Goal: Communication & Community: Answer question/provide support

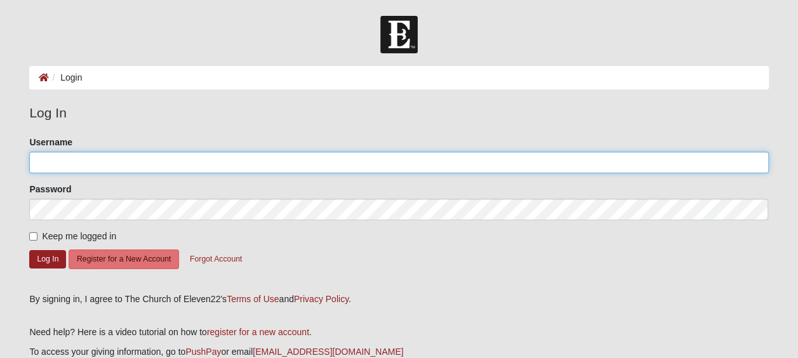
click at [307, 158] on input "Username" at bounding box center [398, 163] width 739 height 22
click at [289, 166] on input "Username" at bounding box center [398, 163] width 739 height 22
type input "[EMAIL_ADDRESS][DOMAIN_NAME]"
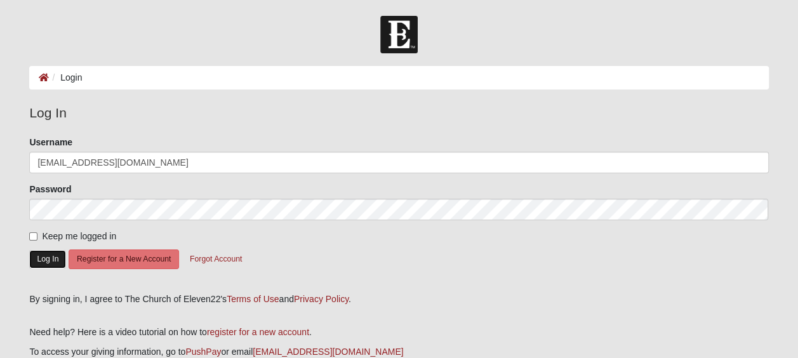
click at [53, 255] on button "Log In" at bounding box center [47, 259] width 37 height 18
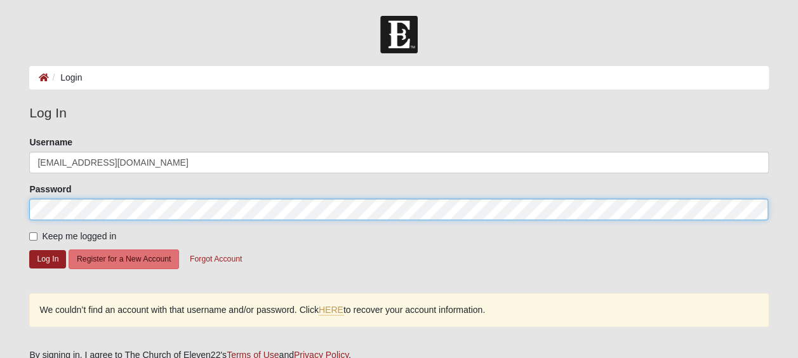
click at [9, 206] on form "Log In Login Login Error Log In Please correct the following: Username bru_crew…" at bounding box center [399, 255] width 798 height 478
click at [29, 250] on button "Log In" at bounding box center [47, 259] width 37 height 18
click at [3, 202] on form "Log In Login Login Error Log In Please correct the following: Username bru_crew…" at bounding box center [399, 255] width 798 height 478
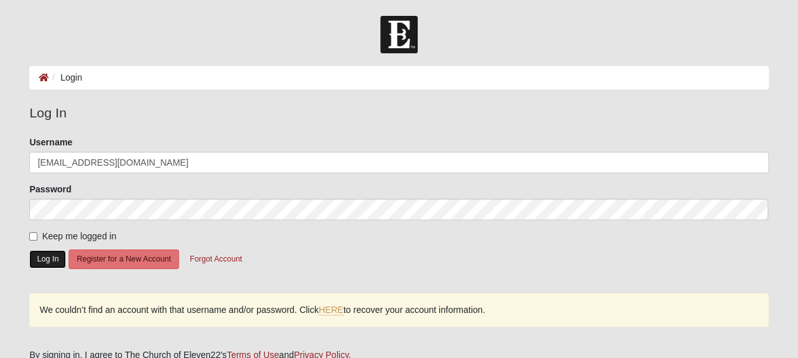
click at [39, 259] on button "Log In" at bounding box center [47, 259] width 37 height 18
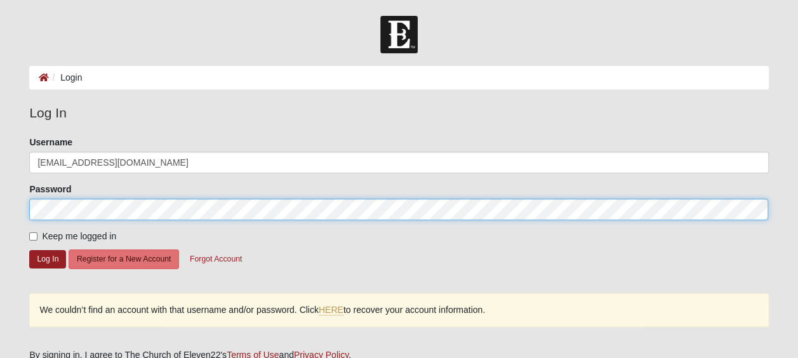
click at [1, 204] on form "Log In Login Login Error Log In Please correct the following: Username bru_crew…" at bounding box center [399, 255] width 798 height 478
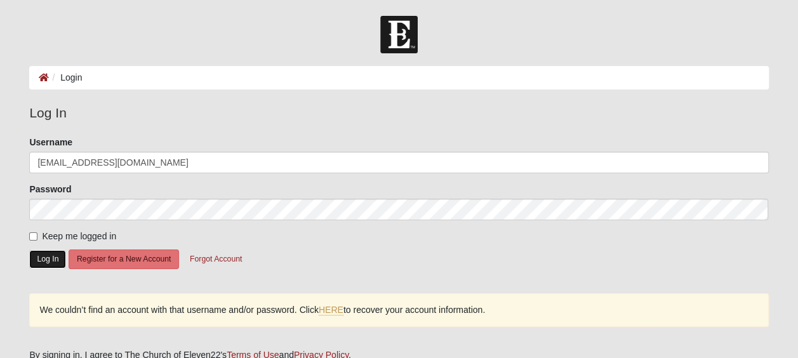
click at [48, 255] on button "Log In" at bounding box center [47, 259] width 37 height 18
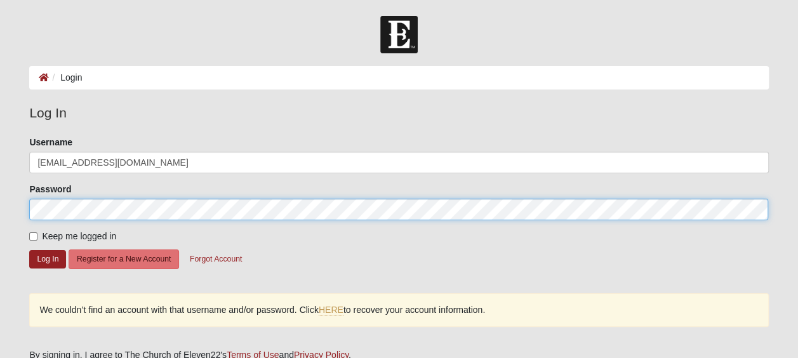
click at [19, 206] on form "Log In Login Login Error Log In Please correct the following: Username bru_crew…" at bounding box center [399, 255] width 798 height 478
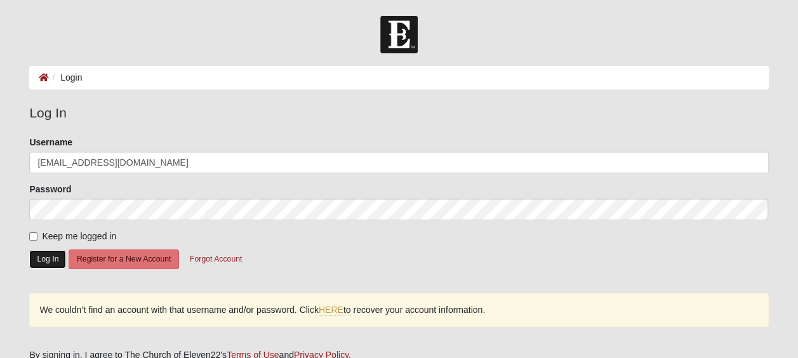
click at [41, 262] on button "Log In" at bounding box center [47, 259] width 37 height 18
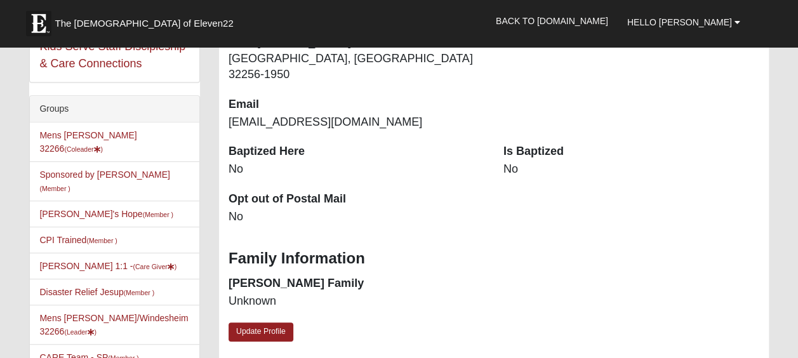
scroll to position [262, 0]
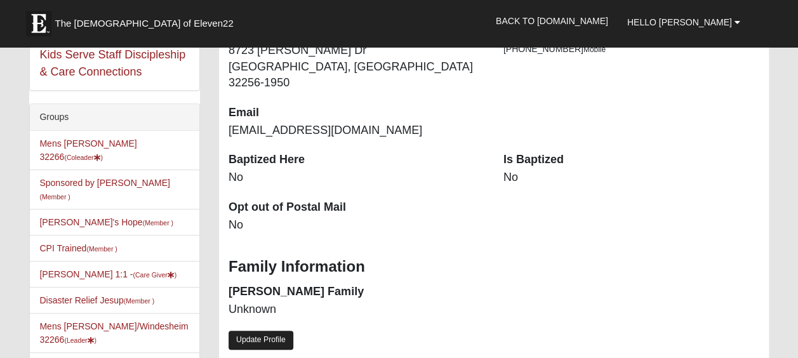
click at [277, 331] on link "Update Profile" at bounding box center [261, 340] width 65 height 18
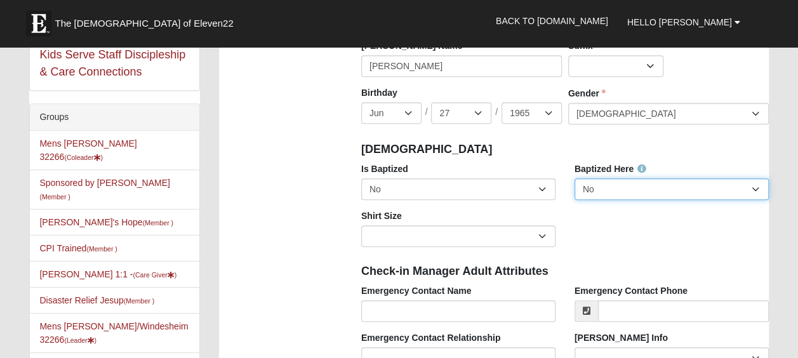
click at [750, 187] on select "No Yes" at bounding box center [672, 189] width 194 height 22
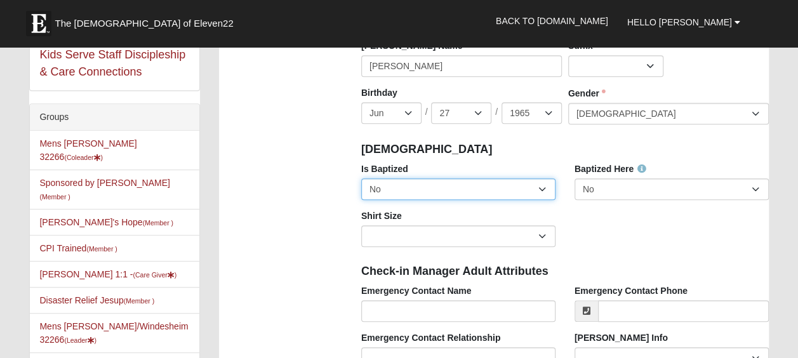
click at [547, 182] on select "No Yes" at bounding box center [458, 189] width 194 height 22
select select "True"
click at [361, 178] on select "No Yes" at bounding box center [458, 189] width 194 height 22
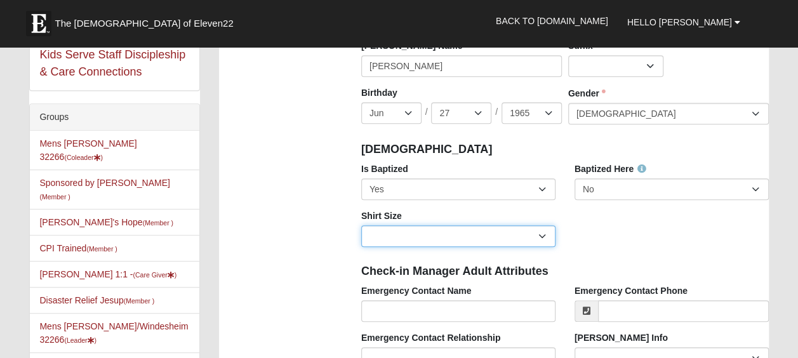
click at [545, 240] on select "Adult Small Adult Medium Adult Large Adult XL Adult XXL Adult 3XL Adult 4XL You…" at bounding box center [458, 236] width 194 height 22
select select "Adult XXL"
click at [361, 225] on select "Adult Small Adult Medium Adult Large Adult XL Adult XXL Adult 3XL Adult 4XL You…" at bounding box center [458, 236] width 194 height 22
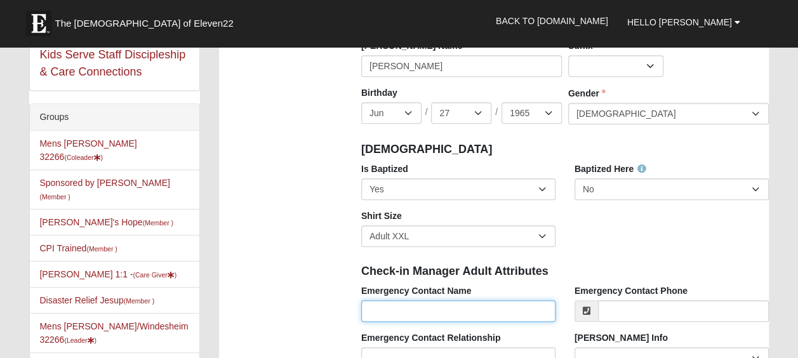
click at [479, 311] on input "Emergency Contact Name" at bounding box center [458, 311] width 194 height 22
type input "Alison Windesheim"
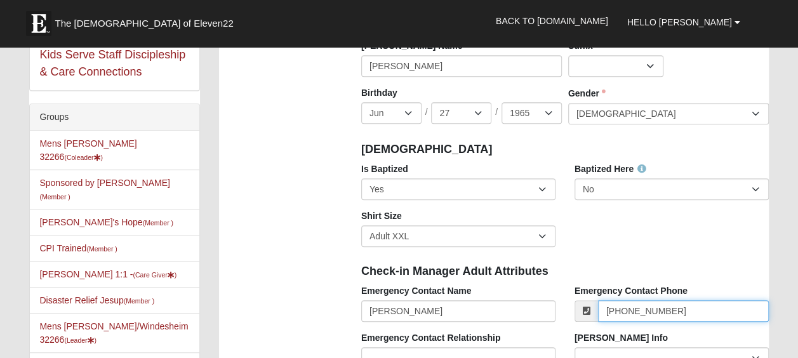
drag, startPoint x: 674, startPoint y: 309, endPoint x: 629, endPoint y: 309, distance: 45.1
click at [629, 309] on input "[PHONE_NUMBER]" at bounding box center [683, 311] width 171 height 22
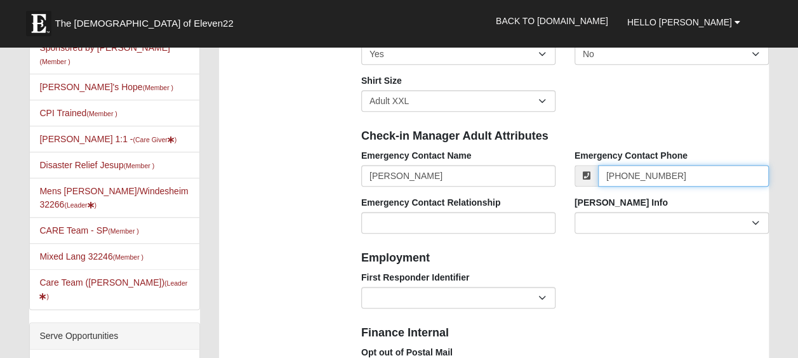
scroll to position [440, 0]
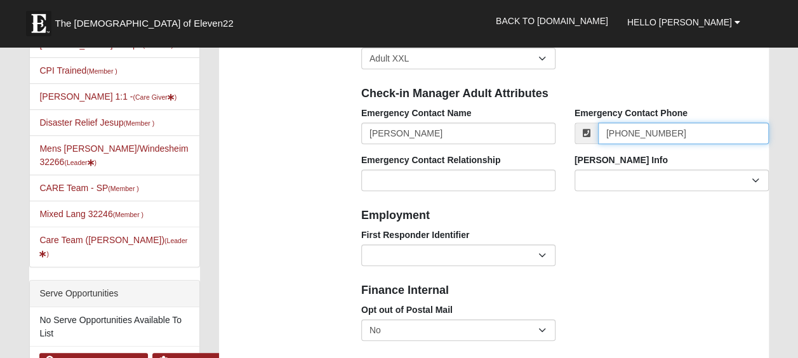
type input "(904) 864-0227"
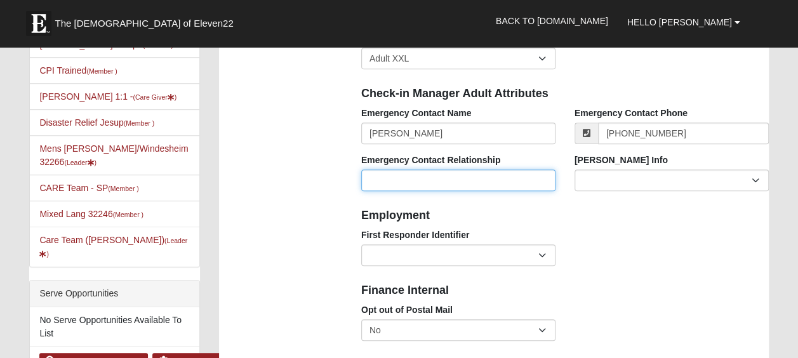
click at [462, 175] on input "Emergency Contact Relationship" at bounding box center [458, 180] width 194 height 22
type input "Wife"
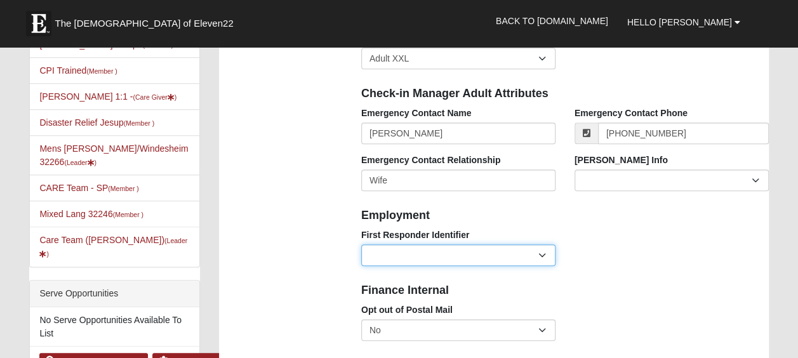
click at [545, 251] on select "EMT | Paramedic | Medical Firefighter | Fire Department Police Officer | Sherif…" at bounding box center [458, 255] width 194 height 22
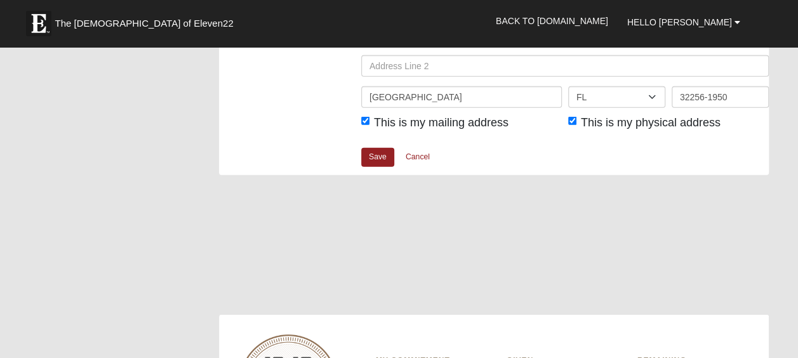
scroll to position [1718, 0]
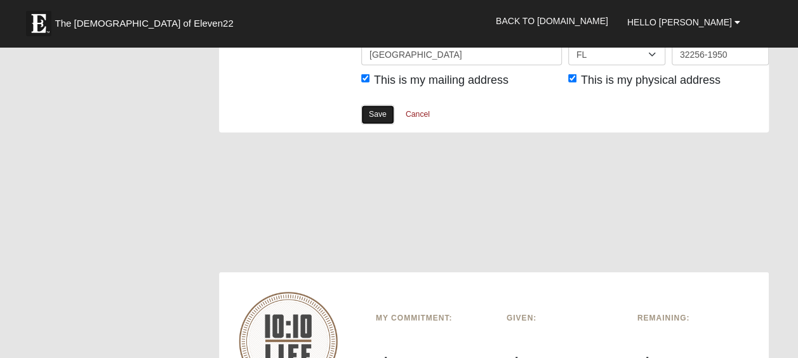
click at [371, 116] on link "Save" at bounding box center [377, 114] width 33 height 18
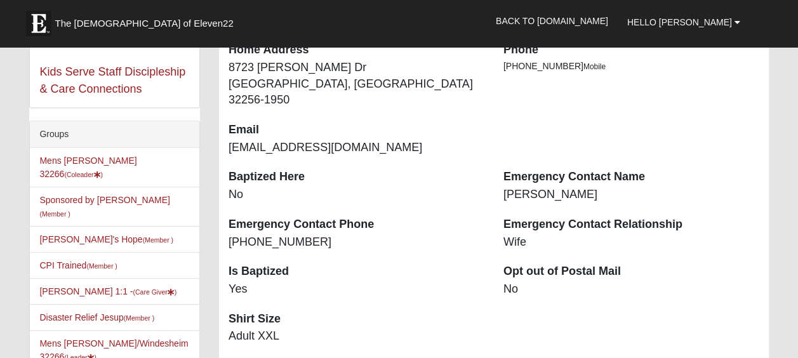
scroll to position [303, 0]
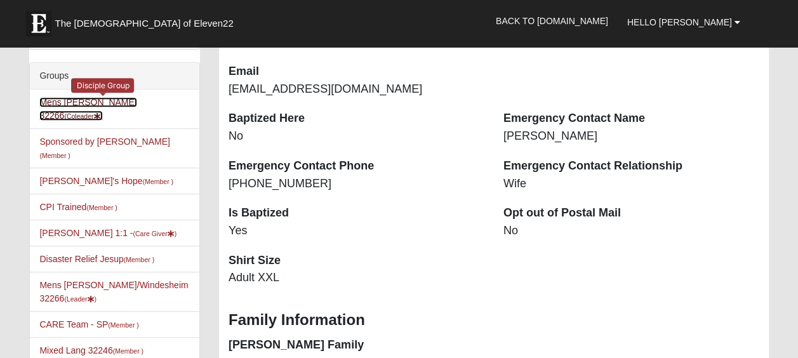
click at [105, 102] on link "Mens Phillips 32266 (Coleader )" at bounding box center [87, 108] width 97 height 23
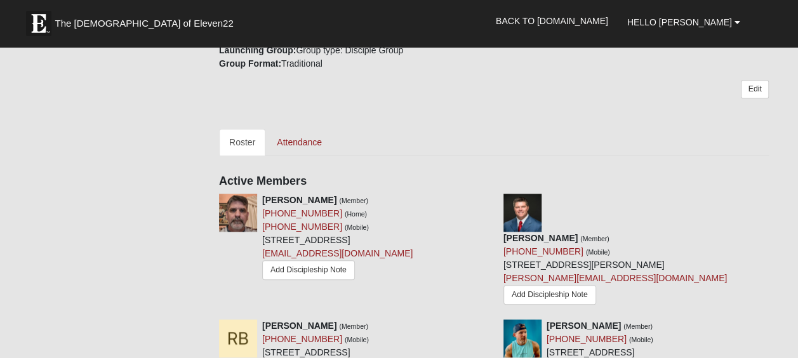
scroll to position [550, 0]
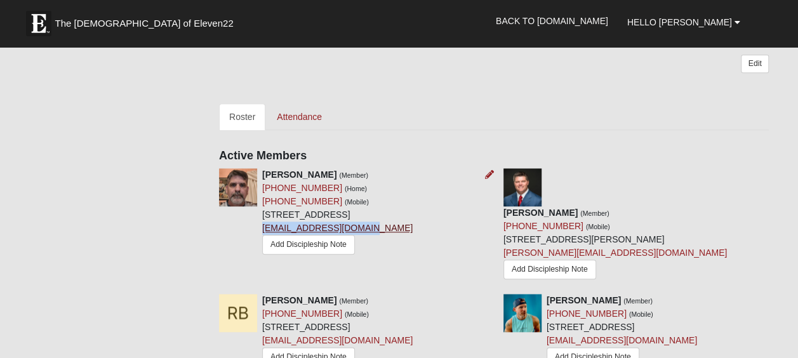
drag, startPoint x: 359, startPoint y: 226, endPoint x: 263, endPoint y: 229, distance: 96.5
click at [263, 229] on div "Jeff Arneson (Member) (904) 223-4899 (Home) (904) 629-4681 (Mobile) 2999 Gerona…" at bounding box center [337, 213] width 150 height 90
copy link "arnesons@bellsouth.net"
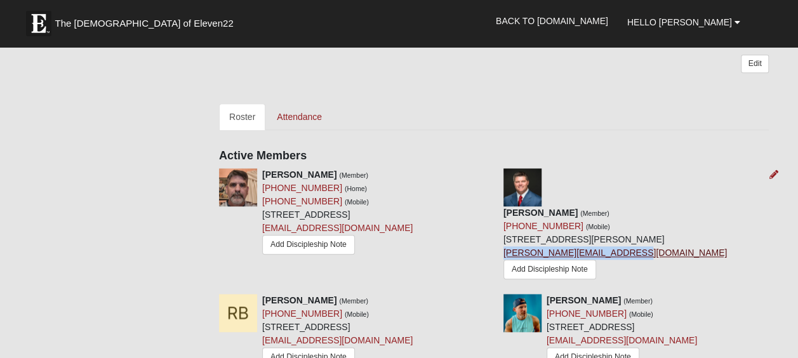
drag, startPoint x: 665, startPoint y: 215, endPoint x: 547, endPoint y: 211, distance: 118.1
click at [547, 211] on div "Kyle Brady (Member) (904) 382-6905 (Mobile) 1505 Emma Ln Neptune Beach, FL 3226…" at bounding box center [614, 244] width 223 height 77
copy link "kyle@willowfallscapital.com"
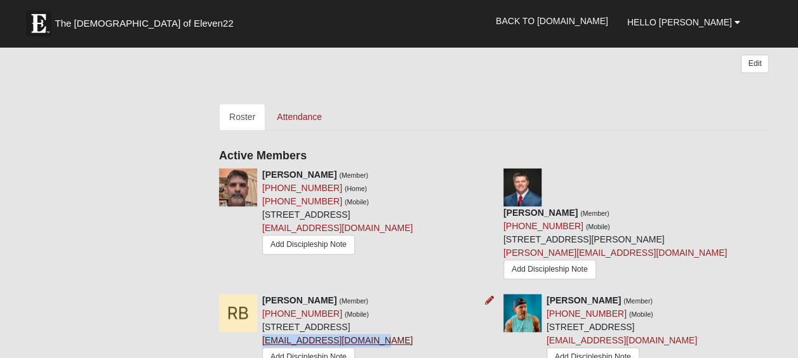
drag, startPoint x: 386, startPoint y: 316, endPoint x: 263, endPoint y: 312, distance: 122.6
click at [263, 312] on div "Robert Bridges (Member) (904) 525-4254 (Mobile) 628 11th Ave S Jacksonville Bea…" at bounding box center [337, 332] width 150 height 76
copy link "Robbridges0681@gmail.com"
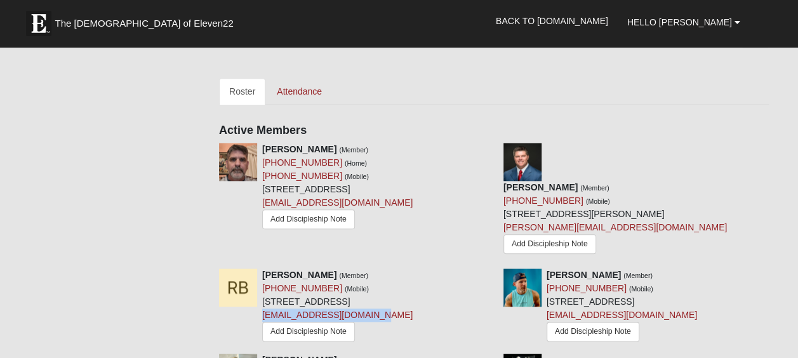
scroll to position [702, 0]
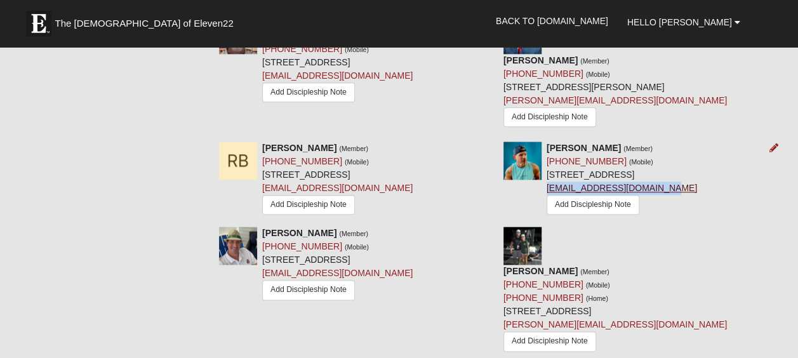
drag, startPoint x: 623, startPoint y: 198, endPoint x: 503, endPoint y: 200, distance: 120.6
click at [547, 200] on div "Jake Chocholous (Member) (937) 499-4721 (Mobile) 4360 Deerwood Lake Pkwy Apt 41…" at bounding box center [622, 180] width 150 height 76
copy link "jacobchocholous@gmail.com"
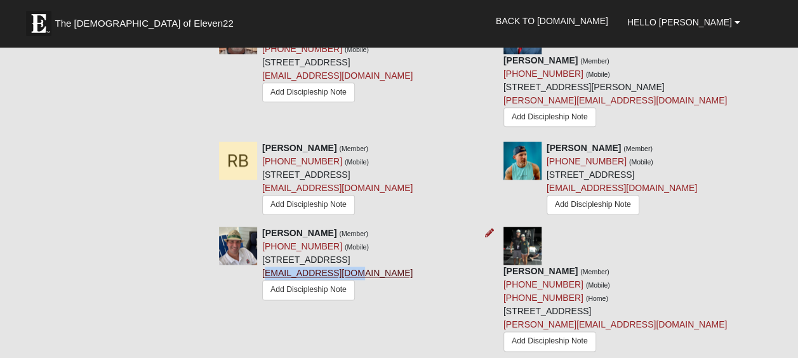
drag, startPoint x: 358, startPoint y: 284, endPoint x: 265, endPoint y: 289, distance: 93.5
click at [265, 289] on div "Brian Dodds (Member) (904) 571-1099 (Mobile) 163 Quadrille Way Ponte Vedra Beac…" at bounding box center [337, 265] width 150 height 76
drag, startPoint x: 265, startPoint y: 289, endPoint x: 366, endPoint y: 286, distance: 101.0
click at [366, 286] on div "Brian Dodds (Member) (904) 571-1099 (Mobile) 163 Quadrille Way Ponte Vedra Beac…" at bounding box center [337, 265] width 150 height 76
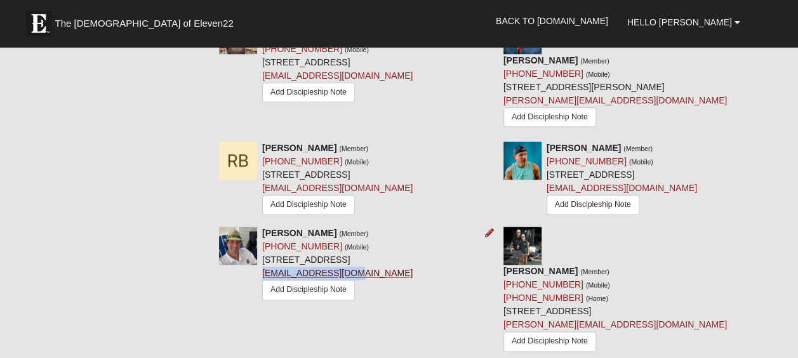
drag, startPoint x: 366, startPoint y: 286, endPoint x: 264, endPoint y: 286, distance: 101.6
click at [264, 286] on div "Brian Dodds (Member) (904) 571-1099 (Mobile) 163 Quadrille Way Ponte Vedra Beac…" at bounding box center [337, 265] width 150 height 76
copy link "bpdodds37@gmail.com"
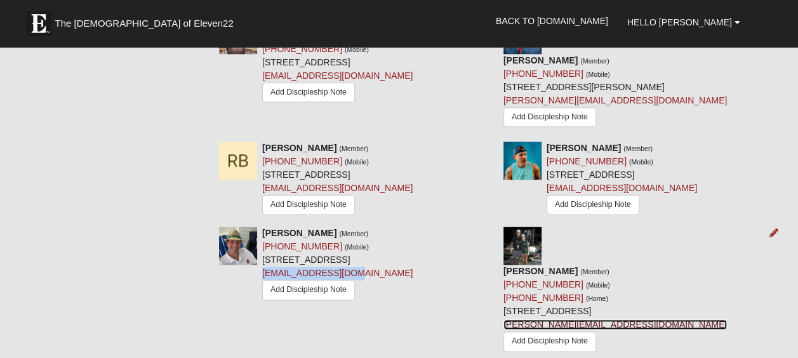
click at [555, 319] on link "david.dunagam@karttiafitness.com" at bounding box center [614, 324] width 223 height 10
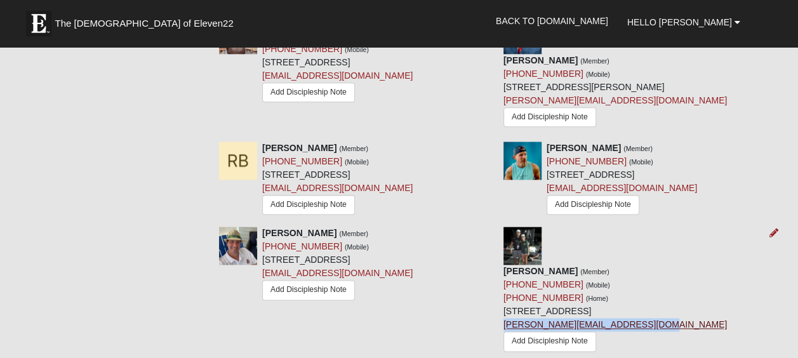
drag, startPoint x: 693, startPoint y: 301, endPoint x: 547, endPoint y: 298, distance: 146.0
click at [547, 298] on div "David Dunagan (Member) (864) 285-8555 (Mobile) (864) 285-8555 (Home) 2010 3rd S…" at bounding box center [614, 310] width 223 height 91
copy link "david.dunagam@karttiafitness.com"
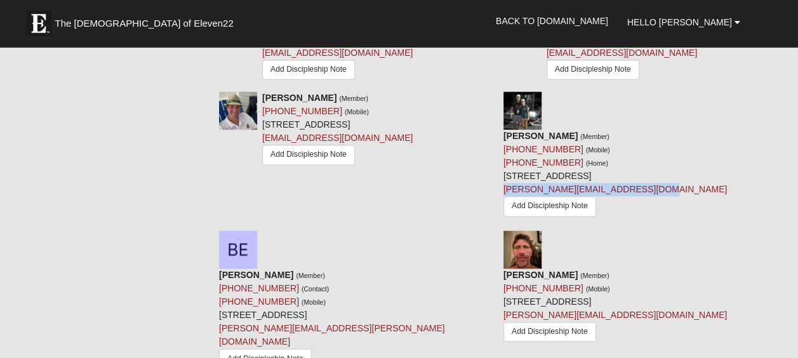
scroll to position [880, 0]
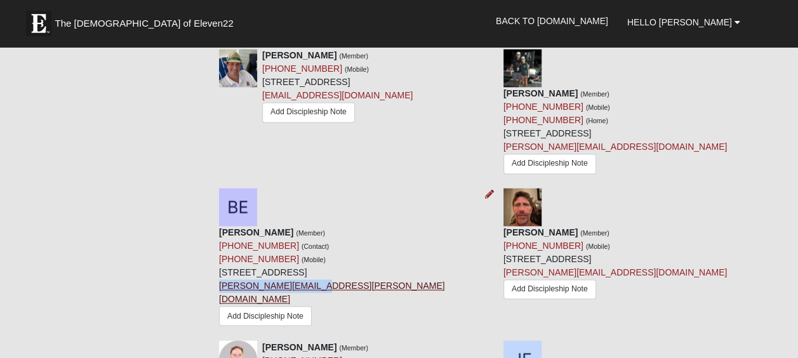
drag, startPoint x: 357, startPoint y: 217, endPoint x: 264, endPoint y: 221, distance: 92.8
click at [264, 226] on div "Blake Ehler (Member) (704) 771-5014 (Contact) (704) 771-5014 (Mobile) 2142 Cypr…" at bounding box center [351, 278] width 265 height 105
copy link "blake.ehler@gmail.com"
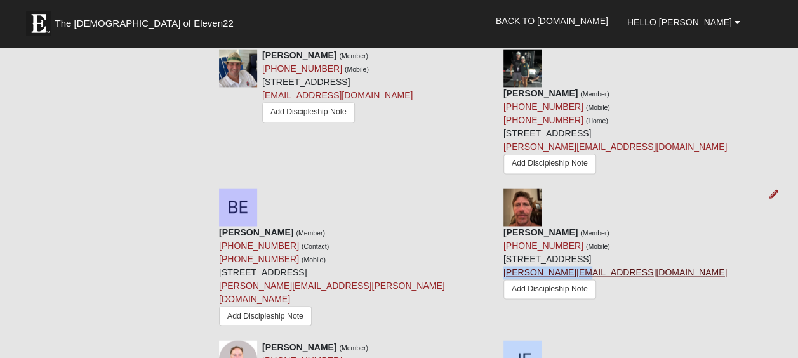
drag, startPoint x: 624, startPoint y: 206, endPoint x: 547, endPoint y: 204, distance: 77.5
click at [547, 226] on div "Erik Ekholm (Member) (904) 909-1059 (Mobile) 2993 Gerona Dr W Jacksonville, FL …" at bounding box center [614, 264] width 223 height 77
copy link "erik@zonejax.com"
drag, startPoint x: 401, startPoint y: 309, endPoint x: 263, endPoint y: 308, distance: 138.4
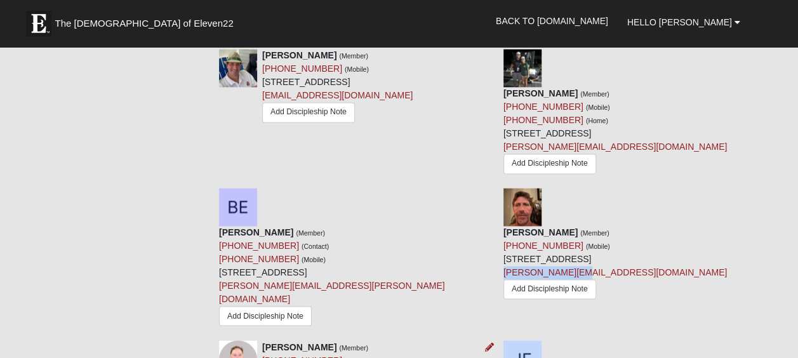
copy link "afickling@ficklingconstruction.com"
drag, startPoint x: 543, startPoint y: 318, endPoint x: 653, endPoint y: 321, distance: 109.2
drag, startPoint x: 653, startPoint y: 321, endPoint x: 548, endPoint y: 320, distance: 104.1
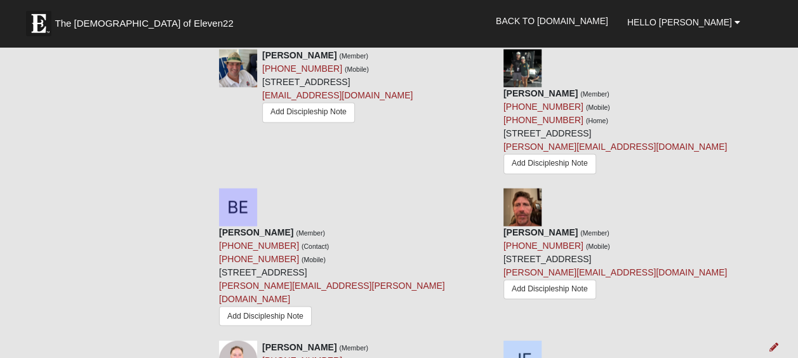
copy link "ack.fraleigh@gmail.com"
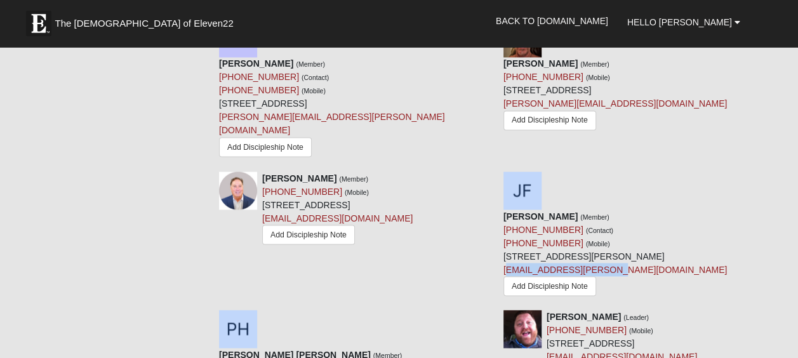
scroll to position [1083, 0]
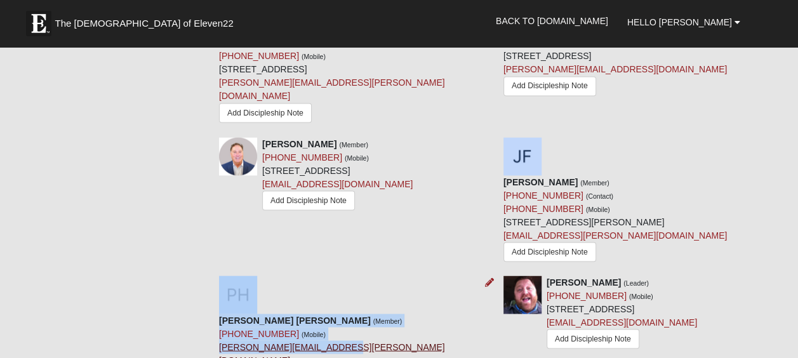
drag, startPoint x: 387, startPoint y: 188, endPoint x: 375, endPoint y: 191, distance: 13.1
click at [375, 276] on div "Presley Hogan (Member) (941) 875-6977 (Mobile) presley.hogan.101@gmail.com Add …" at bounding box center [351, 334] width 284 height 116
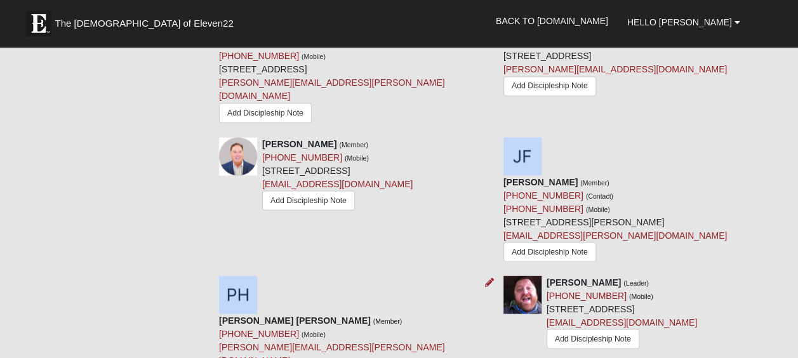
drag, startPoint x: 375, startPoint y: 191, endPoint x: 407, endPoint y: 194, distance: 32.5
click at [407, 276] on div "Presley Hogan (Member) (941) 875-6977 (Mobile) presley.hogan.101@gmail.com Add …" at bounding box center [351, 334] width 284 height 116
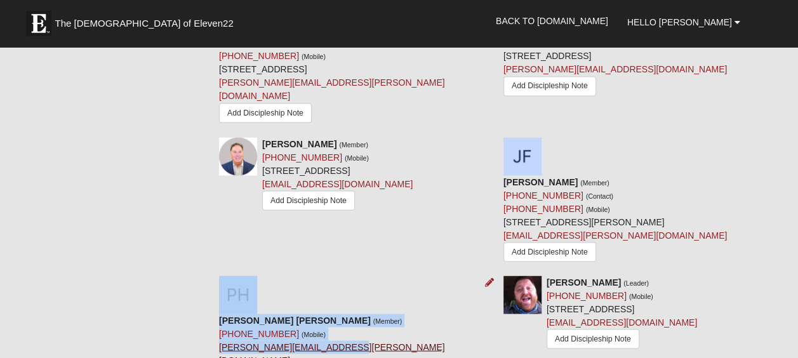
click at [382, 276] on div "Presley Hogan (Member) (941) 875-6977 (Mobile) presley.hogan.101@gmail.com Add …" at bounding box center [351, 334] width 284 height 116
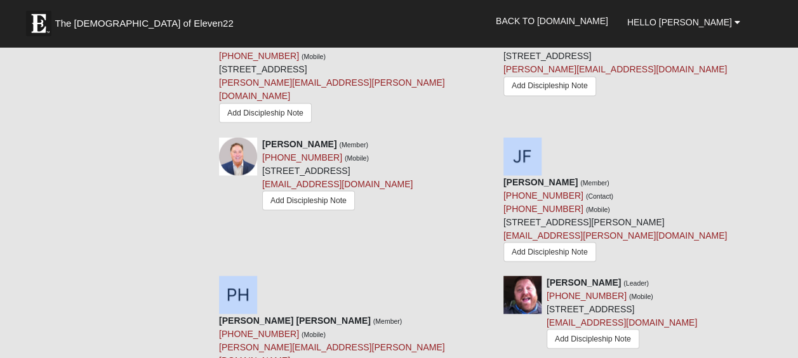
drag, startPoint x: 382, startPoint y: 192, endPoint x: 375, endPoint y: 246, distance: 54.4
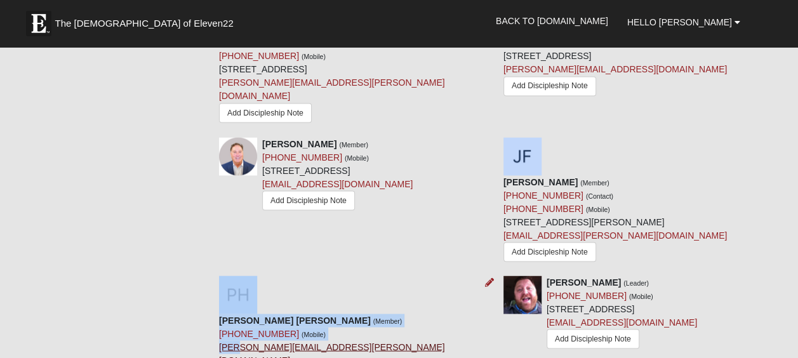
drag, startPoint x: 260, startPoint y: 185, endPoint x: 277, endPoint y: 189, distance: 18.2
click at [277, 276] on div "Presley Hogan (Member) (941) 875-6977 (Mobile) presley.hogan.101@gmail.com Add …" at bounding box center [351, 334] width 284 height 116
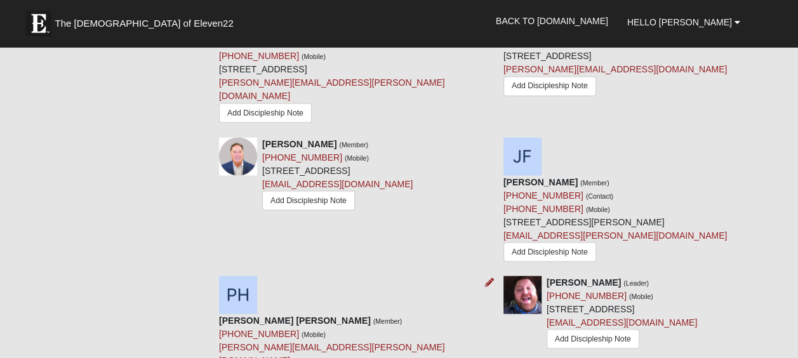
drag, startPoint x: 277, startPoint y: 189, endPoint x: 388, endPoint y: 193, distance: 110.5
click at [388, 276] on div "Presley Hogan (Member) (941) 875-6977 (Mobile) presley.hogan.101@gmail.com Add …" at bounding box center [351, 334] width 284 height 116
drag, startPoint x: 388, startPoint y: 193, endPoint x: 400, endPoint y: 187, distance: 13.3
click at [400, 276] on div "Presley Hogan (Member) (941) 875-6977 (Mobile) presley.hogan.101@gmail.com Add …" at bounding box center [351, 334] width 284 height 116
drag, startPoint x: 655, startPoint y: 203, endPoint x: 547, endPoint y: 204, distance: 107.9
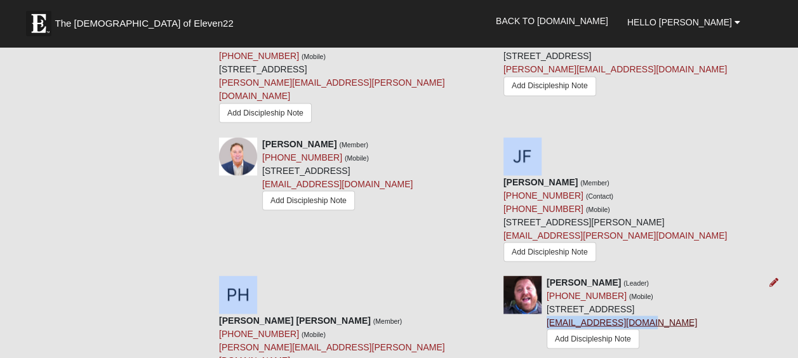
click at [547, 276] on div "Josh Kenning (Leader) (904) 608-9337 (Mobile) 1004 2nd St Neptune Beach, FL 322…" at bounding box center [622, 314] width 150 height 76
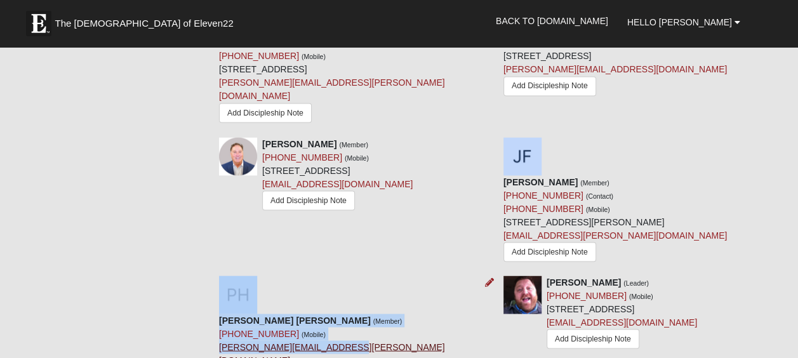
click at [382, 276] on div "Presley Hogan (Member) (941) 875-6977 (Mobile) presley.hogan.101@gmail.com Add …" at bounding box center [351, 334] width 284 height 116
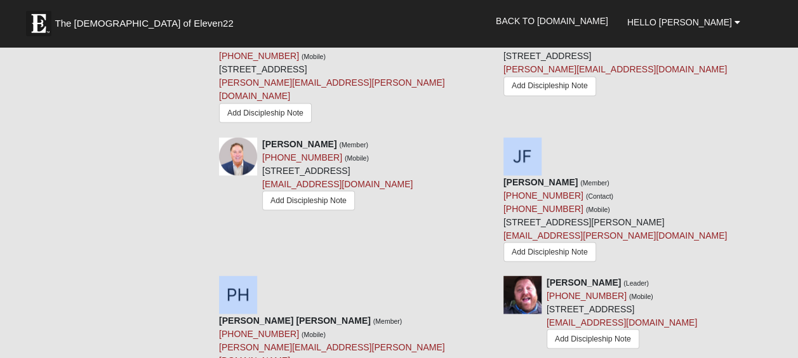
drag, startPoint x: 310, startPoint y: 326, endPoint x: 220, endPoint y: 326, distance: 90.1
drag, startPoint x: 661, startPoint y: 289, endPoint x: 548, endPoint y: 289, distance: 113.0
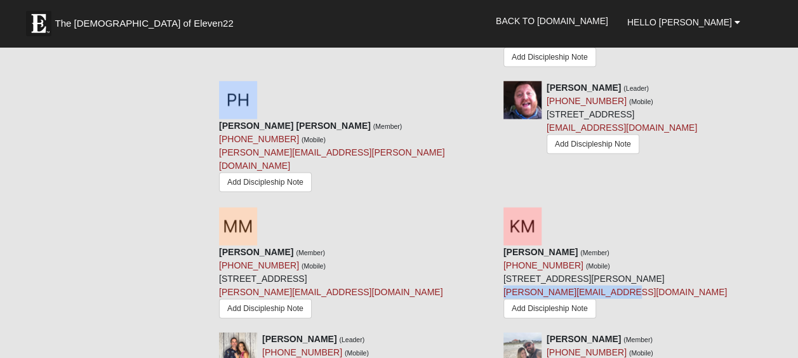
scroll to position [1312, 0]
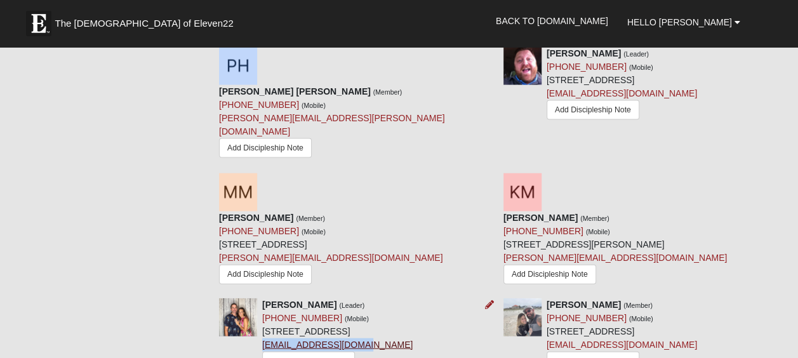
drag, startPoint x: 354, startPoint y: 185, endPoint x: 264, endPoint y: 187, distance: 90.2
click at [264, 298] on div "Brian Phillips (Leader) (904) 477-3953 (Mobile) 709 1st St Neptune Beach, FL 32…" at bounding box center [337, 336] width 150 height 76
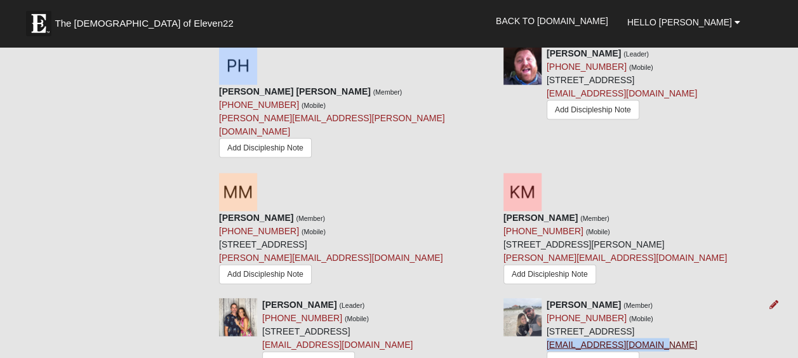
drag, startPoint x: 646, startPoint y: 185, endPoint x: 547, endPoint y: 186, distance: 99.7
click at [547, 298] on div "Steve Ritter (Member) (571) 234-2261 (Mobile) 2309 Eagles Nest Rd Jacksonville,…" at bounding box center [622, 336] width 150 height 76
drag, startPoint x: 328, startPoint y: 270, endPoint x: 262, endPoint y: 273, distance: 65.5
drag, startPoint x: 635, startPoint y: 271, endPoint x: 547, endPoint y: 269, distance: 87.6
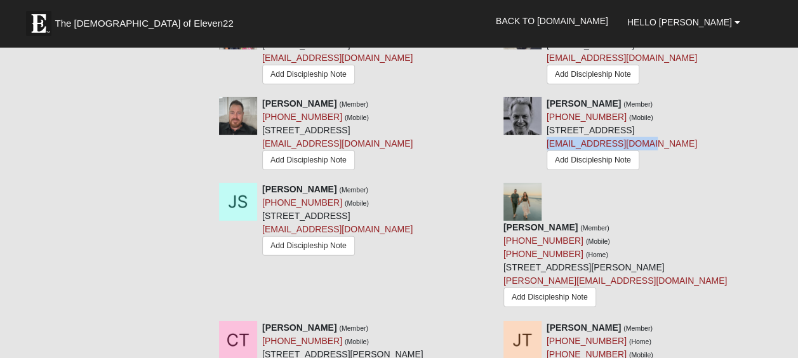
scroll to position [1599, 0]
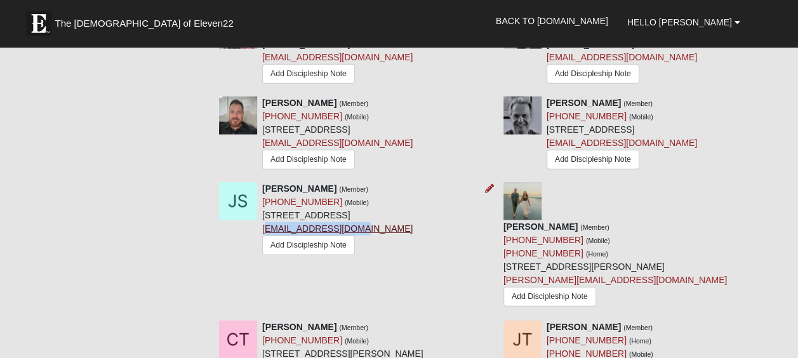
drag, startPoint x: 310, startPoint y: 109, endPoint x: 220, endPoint y: 110, distance: 90.8
click at [262, 182] on div "Jeremy Sweat (Member) (904) 403-5965 (Mobile) 8539 Gate Pkwy W Unit 1413 Jackso…" at bounding box center [337, 220] width 150 height 76
drag, startPoint x: 220, startPoint y: 110, endPoint x: 317, endPoint y: 108, distance: 97.8
click at [317, 182] on div "Jeremy Sweat (Member) (904) 403-5965 (Mobile) 8539 Gate Pkwy W Unit 1413 Jackso…" at bounding box center [337, 220] width 150 height 76
click at [322, 182] on div "Jeremy Sweat (Member) (904) 403-5965 (Mobile) 8539 Gate Pkwy W Unit 1413 Jackso…" at bounding box center [337, 220] width 150 height 76
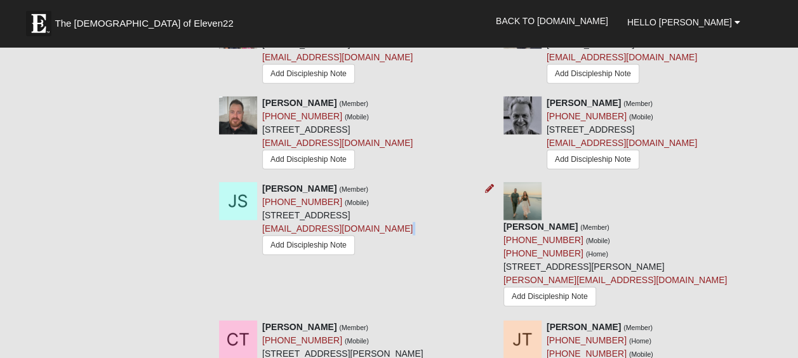
click at [322, 182] on div "Jeremy Sweat (Member) (904) 403-5965 (Mobile) 8539 Gate Pkwy W Unit 1413 Jackso…" at bounding box center [337, 220] width 150 height 76
click at [323, 182] on div "Jeremy Sweat (Member) (904) 403-5965 (Mobile) 8539 Gate Pkwy W Unit 1413 Jackso…" at bounding box center [337, 220] width 150 height 76
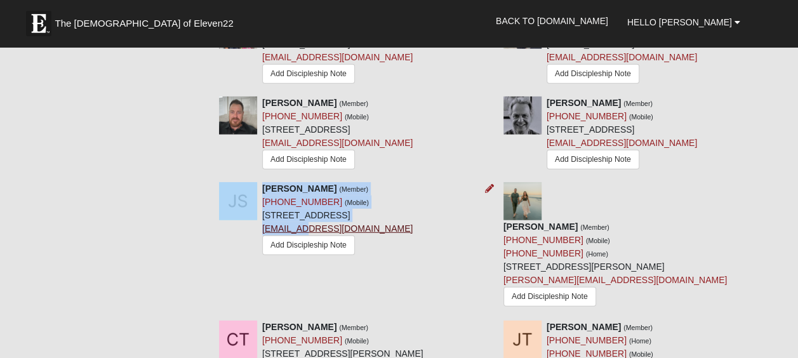
drag, startPoint x: 215, startPoint y: 105, endPoint x: 254, endPoint y: 112, distance: 39.9
click at [254, 182] on div "Jeremy Sweat (Member) (904) 403-5965 (Mobile) 8539 Gate Pkwy W Unit 1413 Jackso…" at bounding box center [351, 220] width 284 height 76
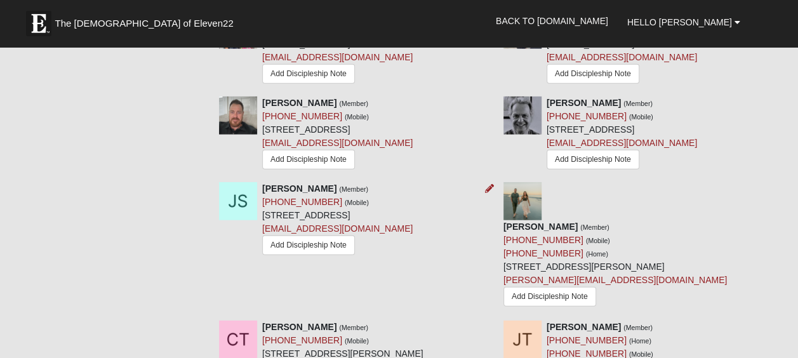
drag, startPoint x: 254, startPoint y: 112, endPoint x: 338, endPoint y: 108, distance: 83.9
click at [338, 182] on div "Jeremy Sweat (Member) (904) 403-5965 (Mobile) 8539 Gate Pkwy W Unit 1413 Jackso…" at bounding box center [337, 220] width 150 height 76
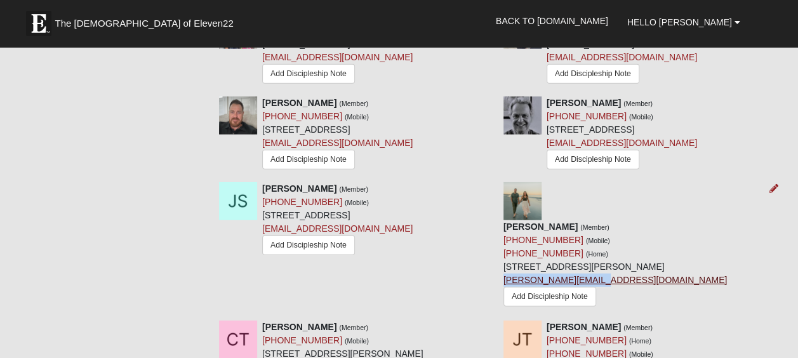
drag, startPoint x: 646, startPoint y: 83, endPoint x: 547, endPoint y: 84, distance: 99.0
click at [547, 220] on div "Ryan Sweat (Member) (904) 318-2922 (Mobile) (501) 520-1507 (Home) 1057 Magnolia…" at bounding box center [614, 265] width 223 height 91
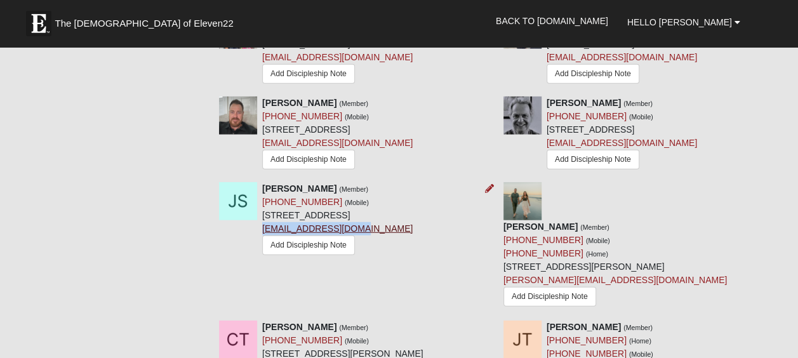
drag, startPoint x: 312, startPoint y: 107, endPoint x: 219, endPoint y: 108, distance: 93.3
click at [262, 182] on div "Jeremy Sweat (Member) (904) 403-5965 (Mobile) 8539 Gate Pkwy W Unit 1413 Jackso…" at bounding box center [337, 220] width 150 height 76
drag, startPoint x: 349, startPoint y: 194, endPoint x: 263, endPoint y: 194, distance: 85.7
click at [263, 321] on div "Chris Todd (Member) (615) 260-3317 (Mobile) 150 Mossy Pine Ln Apt 5301 St Johns…" at bounding box center [342, 359] width 161 height 76
drag, startPoint x: 642, startPoint y: 209, endPoint x: 547, endPoint y: 213, distance: 94.6
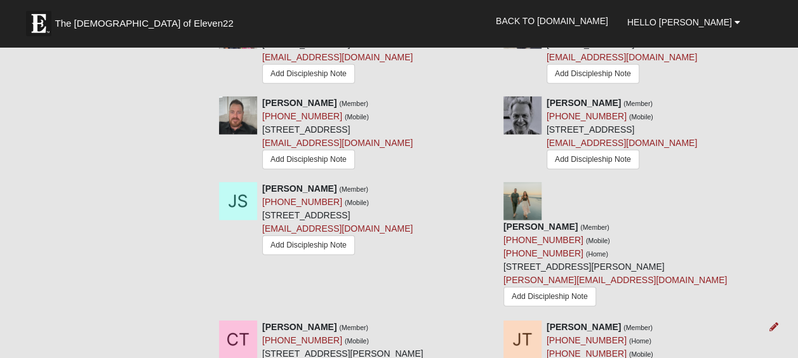
click at [547, 321] on div "Jeff Tyrrell (Member) (904) 703-0703 (Home) (904) 333-0530 (Mobile) 702 1st St …" at bounding box center [622, 366] width 150 height 90
drag, startPoint x: 547, startPoint y: 213, endPoint x: 635, endPoint y: 212, distance: 88.2
drag, startPoint x: 342, startPoint y: 294, endPoint x: 263, endPoint y: 296, distance: 78.7
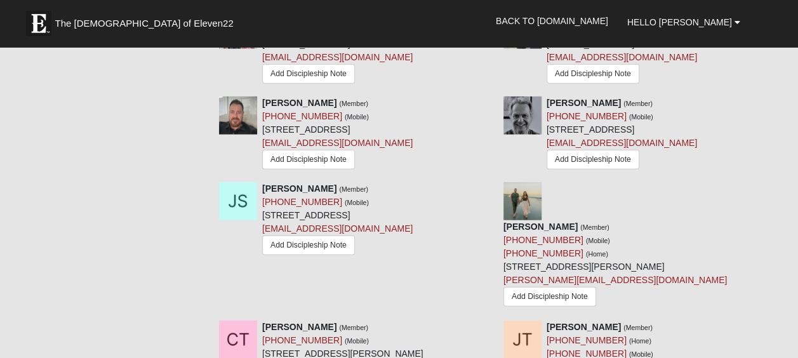
drag, startPoint x: 643, startPoint y: 293, endPoint x: 649, endPoint y: 296, distance: 6.9
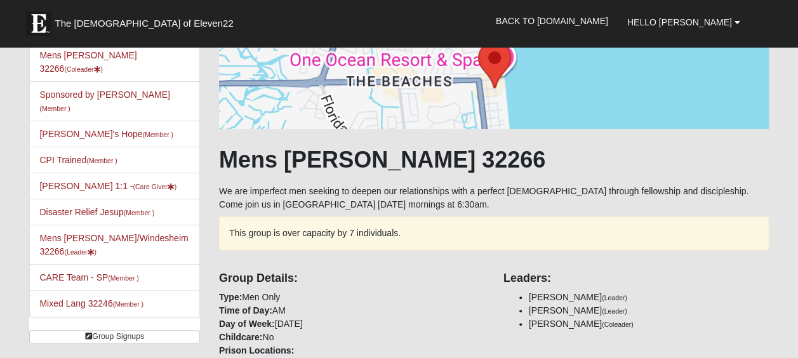
scroll to position [109, 0]
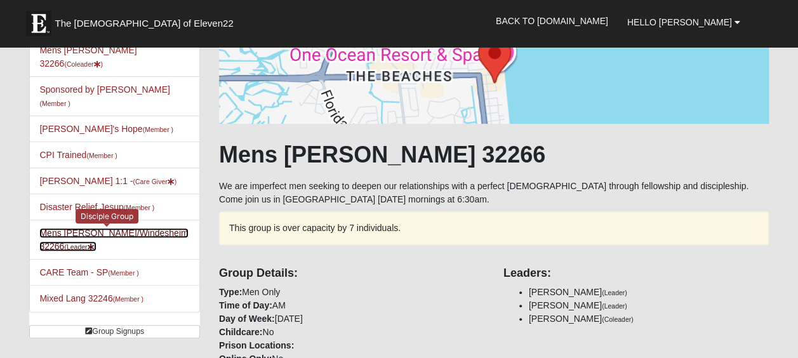
click at [126, 228] on link "Mens Mauney/Windesheim 32266 (Leader )" at bounding box center [113, 239] width 149 height 23
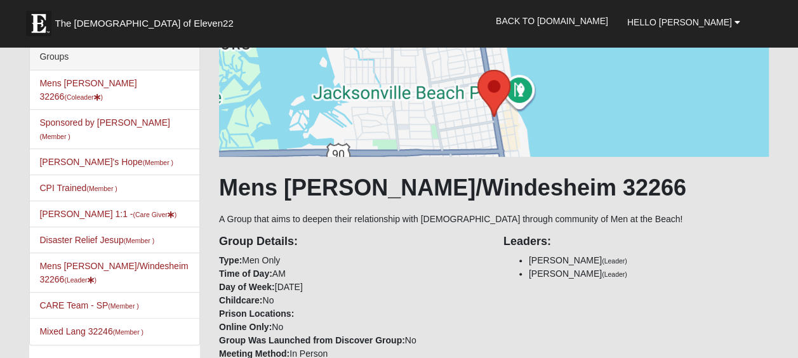
scroll to position [102, 0]
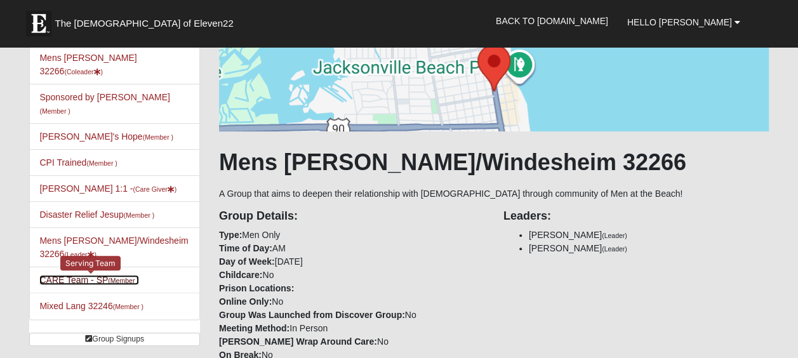
click at [62, 275] on link "CARE Team - SP (Member )" at bounding box center [88, 280] width 99 height 10
click at [77, 275] on link "CARE Team - SP (Member )" at bounding box center [88, 280] width 99 height 10
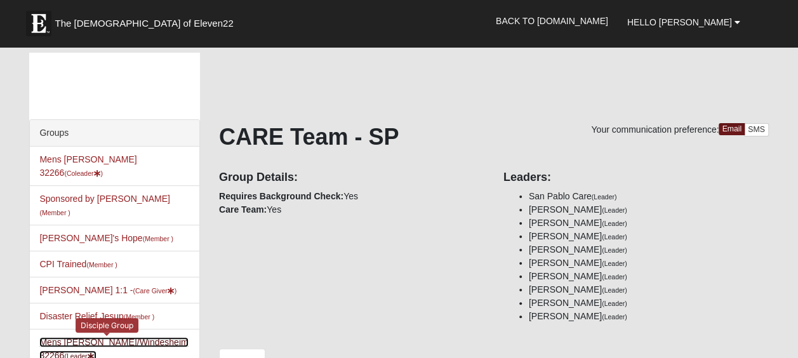
click at [93, 337] on link "Mens Mauney/Windesheim 32266 (Leader )" at bounding box center [113, 348] width 149 height 23
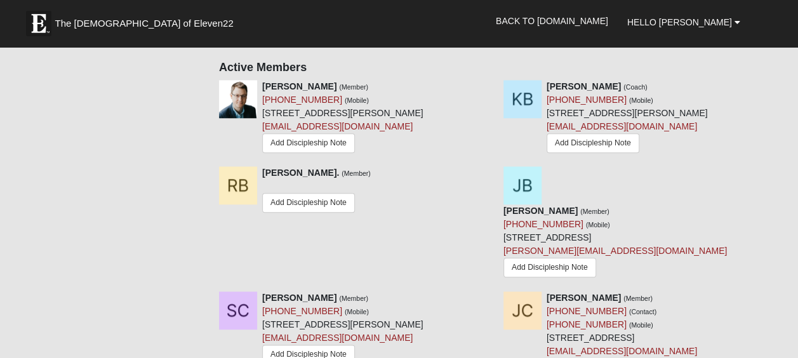
scroll to position [584, 0]
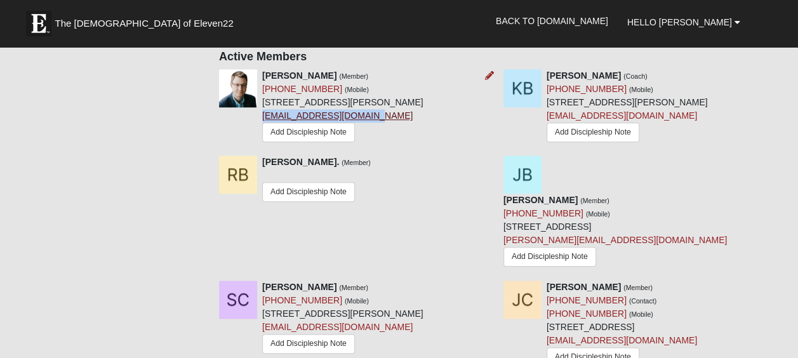
drag, startPoint x: 373, startPoint y: 112, endPoint x: 262, endPoint y: 118, distance: 111.2
click at [262, 118] on div "[PERSON_NAME] (Member) [PHONE_NUMBER] (Mobile) [STREET_ADDRESS][PERSON_NAME] [E…" at bounding box center [342, 107] width 161 height 76
copy link "[EMAIL_ADDRESS][DOMAIN_NAME]"
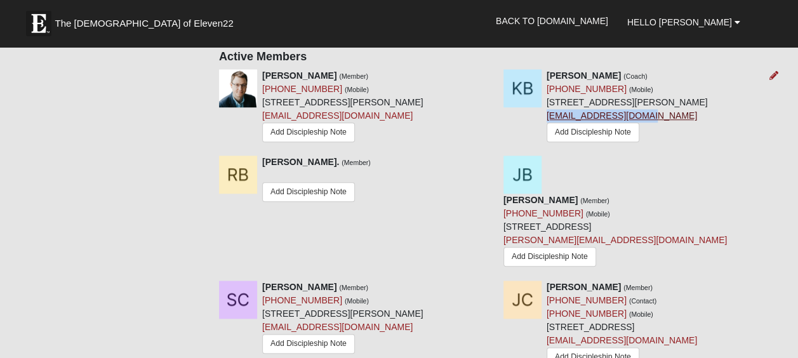
drag, startPoint x: 646, startPoint y: 114, endPoint x: 546, endPoint y: 116, distance: 100.3
click at [547, 116] on div "[PERSON_NAME] (Coach) [PHONE_NUMBER] (Mobile) [STREET_ADDRESS] [EMAIL_ADDRESS][…" at bounding box center [627, 107] width 161 height 76
copy link "[EMAIL_ADDRESS][DOMAIN_NAME]"
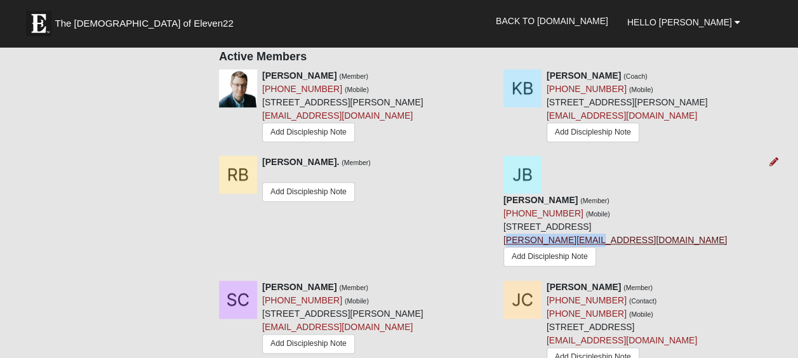
drag, startPoint x: 639, startPoint y: 199, endPoint x: 547, endPoint y: 198, distance: 92.1
click at [547, 198] on div "[PERSON_NAME] (Member) [PHONE_NUMBER] (Mobile) [STREET_ADDRESS] [PERSON_NAME][E…" at bounding box center [614, 232] width 223 height 77
drag, startPoint x: 547, startPoint y: 198, endPoint x: 644, endPoint y: 201, distance: 96.5
click at [644, 201] on div "[PERSON_NAME] (Member) [PHONE_NUMBER] (Mobile) [STREET_ADDRESS] [PERSON_NAME][E…" at bounding box center [614, 232] width 223 height 77
drag, startPoint x: 635, startPoint y: 197, endPoint x: 547, endPoint y: 203, distance: 88.4
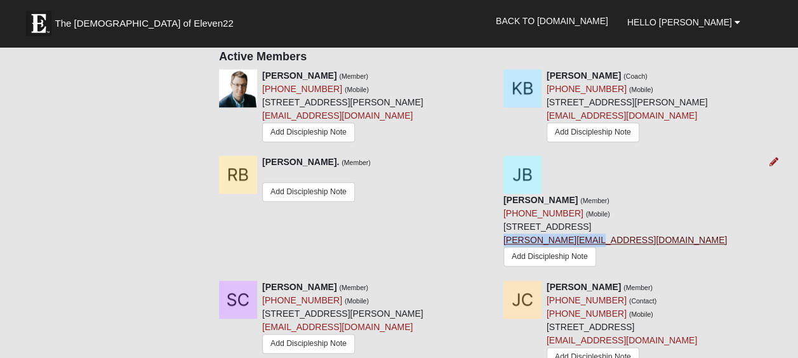
click at [547, 203] on div "[PERSON_NAME] (Member) [PHONE_NUMBER] (Mobile) [STREET_ADDRESS] [PERSON_NAME][E…" at bounding box center [614, 232] width 223 height 77
copy link "[PERSON_NAME][EMAIL_ADDRESS][DOMAIN_NAME]"
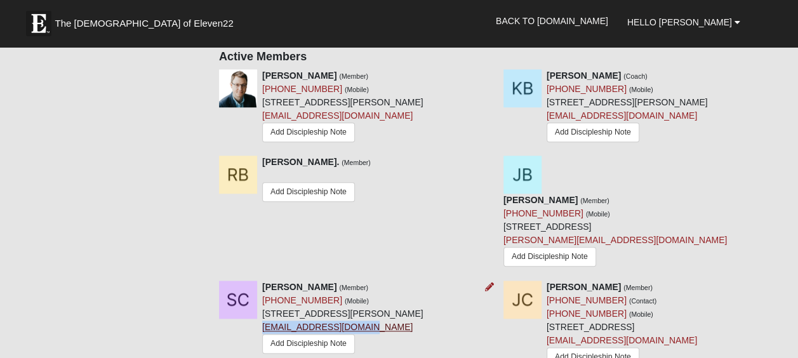
drag, startPoint x: 361, startPoint y: 285, endPoint x: 263, endPoint y: 284, distance: 97.8
click at [263, 284] on div "[PERSON_NAME] (Member) [PHONE_NUMBER] (Mobile) [STREET_ADDRESS][PERSON_NAME] [E…" at bounding box center [342, 319] width 161 height 76
copy link "[EMAIL_ADDRESS][DOMAIN_NAME]"
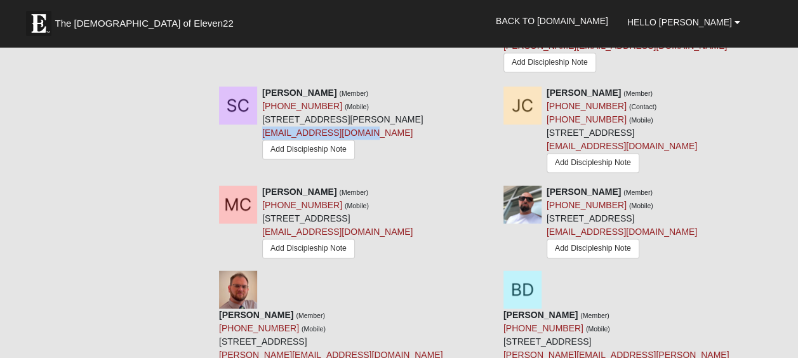
scroll to position [829, 0]
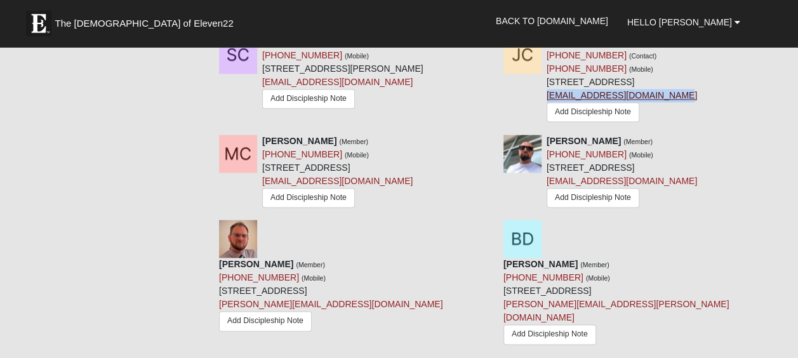
drag, startPoint x: 621, startPoint y: 89, endPoint x: 503, endPoint y: 98, distance: 118.4
click at [547, 98] on div "[PERSON_NAME] (Member) [PHONE_NUMBER] (Contact) [PHONE_NUMBER] (Mobile) [STREET…" at bounding box center [622, 81] width 150 height 90
copy link "[EMAIL_ADDRESS][DOMAIN_NAME]"
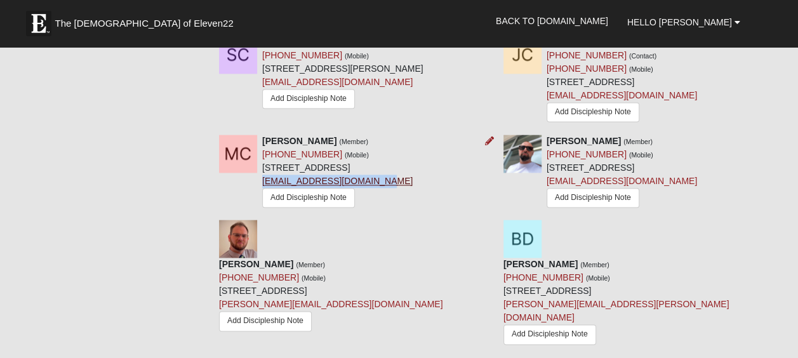
drag, startPoint x: 384, startPoint y: 176, endPoint x: 264, endPoint y: 182, distance: 120.1
click at [264, 182] on div "[PERSON_NAME] (Member) [PHONE_NUMBER] (Mobile) [STREET_ADDRESS] [EMAIL_ADDRESS]…" at bounding box center [337, 173] width 150 height 76
copy link "[EMAIL_ADDRESS][DOMAIN_NAME]"
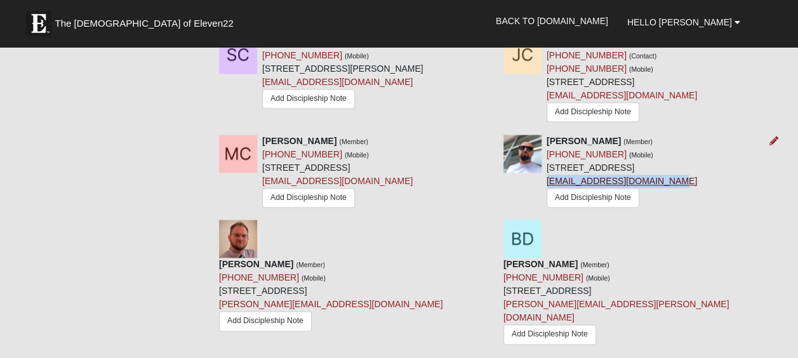
drag, startPoint x: 625, startPoint y: 218, endPoint x: 504, endPoint y: 216, distance: 121.3
click at [547, 211] on div "Bill Cramer (Member) (904) 377-5125 (Mobile) 1901 1st St N Apt 906 Jacksonville…" at bounding box center [622, 173] width 150 height 76
copy link "williamcramer123@gmail.com"
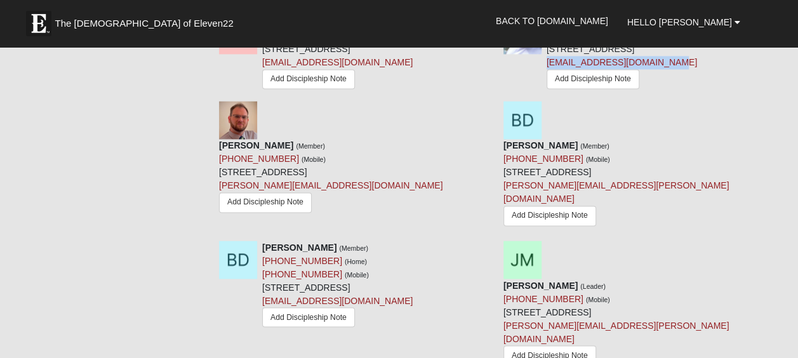
scroll to position [1041, 0]
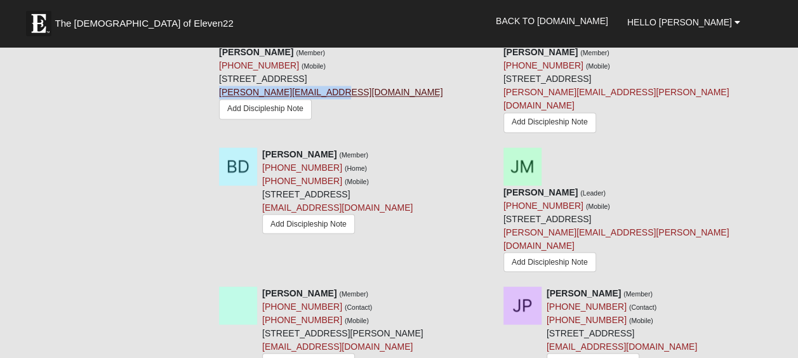
drag, startPoint x: 330, startPoint y: 129, endPoint x: 219, endPoint y: 128, distance: 111.1
click at [219, 123] on div "David Dale (Member) (352) 502-6840 (Mobile) 7990 Baymeadows Rd E Unit 130 Jacks…" at bounding box center [330, 84] width 223 height 77
copy link "dale.david83@outlook.com"
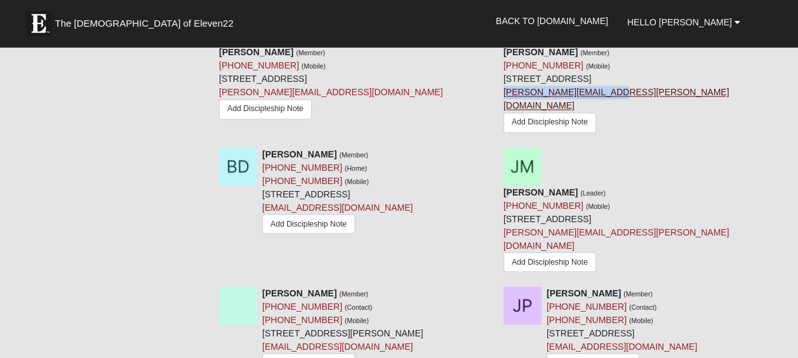
drag, startPoint x: 611, startPoint y: 131, endPoint x: 504, endPoint y: 131, distance: 107.3
click at [504, 131] on div "Barclay Davis (Member) (904) 378-6728 (Mobile) 1093 Blue Heron Ln W Jacksonvill…" at bounding box center [635, 91] width 265 height 91
copy link "barclay.davis@gmail.com"
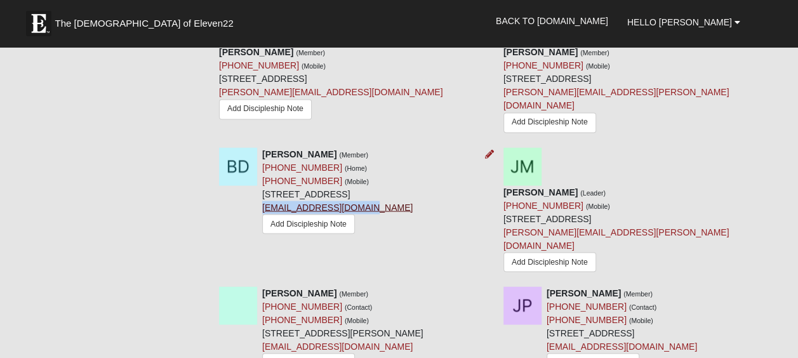
drag, startPoint x: 323, startPoint y: 269, endPoint x: 222, endPoint y: 269, distance: 100.9
click at [262, 237] on div "Brett Duncan (Member) (904) 307-7330 (Home) (904) 307-7330 (Mobile) 1053 Blue H…" at bounding box center [337, 192] width 150 height 90
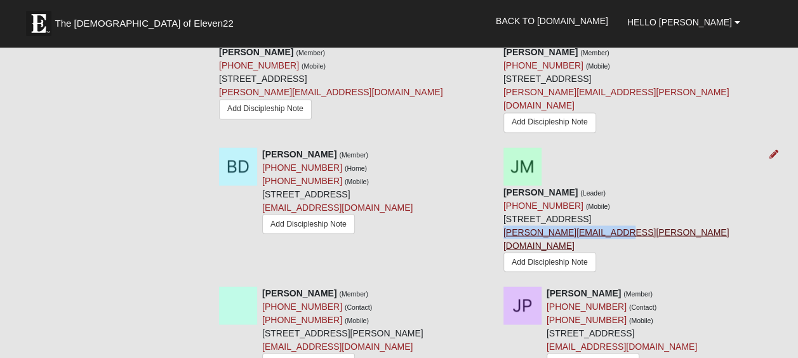
drag, startPoint x: 620, startPoint y: 256, endPoint x: 503, endPoint y: 256, distance: 116.8
click at [503, 256] on div "Jimmy Mauney (Leader) (904) 254-4198 (Mobile) 1172 Blue Heron Ln W Jacksonville…" at bounding box center [635, 230] width 265 height 91
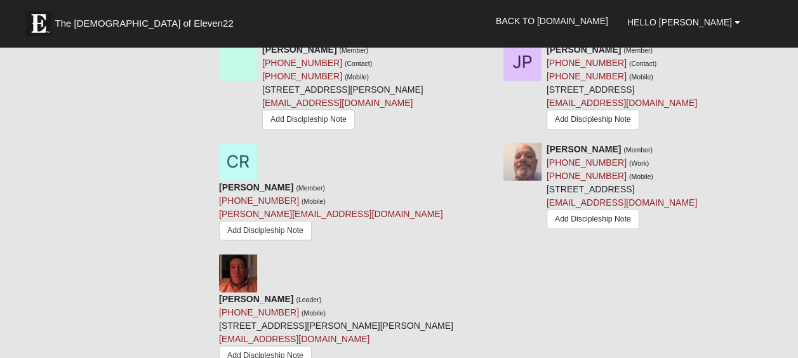
scroll to position [1295, 0]
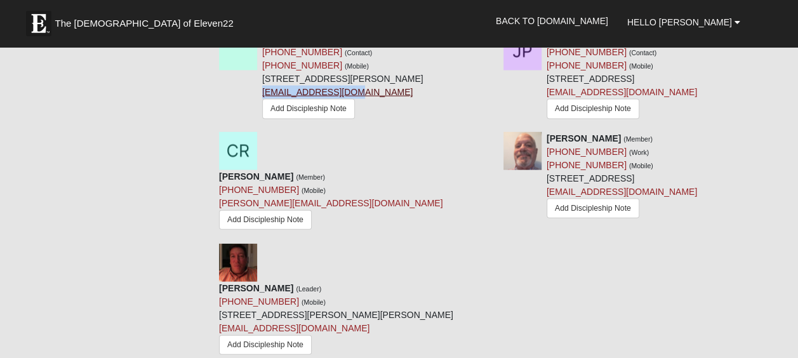
drag, startPoint x: 350, startPoint y: 112, endPoint x: 263, endPoint y: 117, distance: 87.8
click at [263, 117] on div "Ed Neutel (Member) (904) 673-8803 (Contact) (904) 673-8803 (Mobile) 2279 Four W…" at bounding box center [342, 77] width 161 height 90
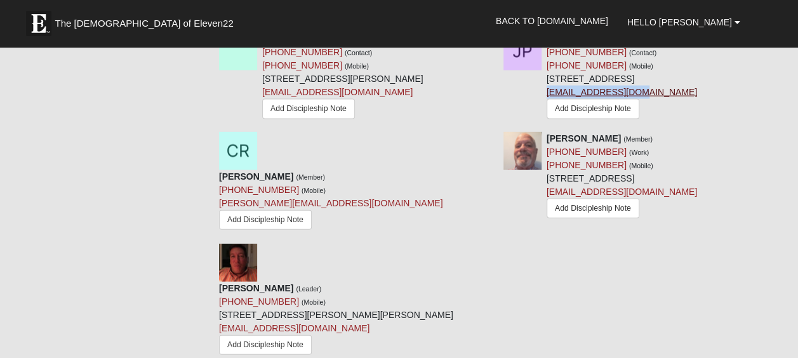
drag, startPoint x: 587, startPoint y: 152, endPoint x: 504, endPoint y: 155, distance: 82.6
click at [547, 122] on div "Jeff Parsons (Member) (904) 945-6472 (Contact) (904) 945-6472 (Mobile) 3939 Ced…" at bounding box center [622, 77] width 150 height 90
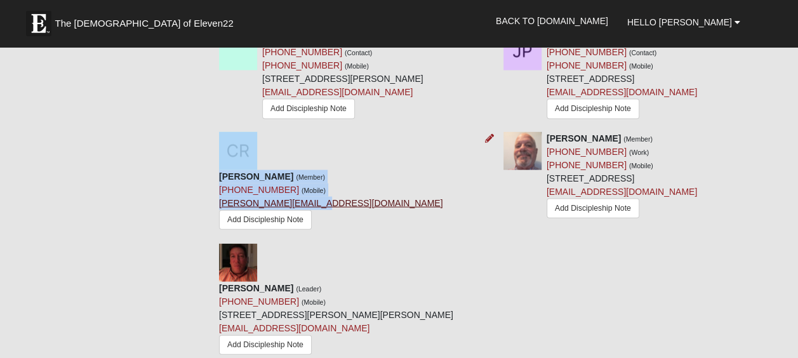
drag, startPoint x: 369, startPoint y: 227, endPoint x: 357, endPoint y: 229, distance: 12.1
click at [357, 229] on div "Chris Raab (Member) (904) 891-4460 (Mobile) Chris@9to5computer.com Add Disciple…" at bounding box center [351, 183] width 284 height 102
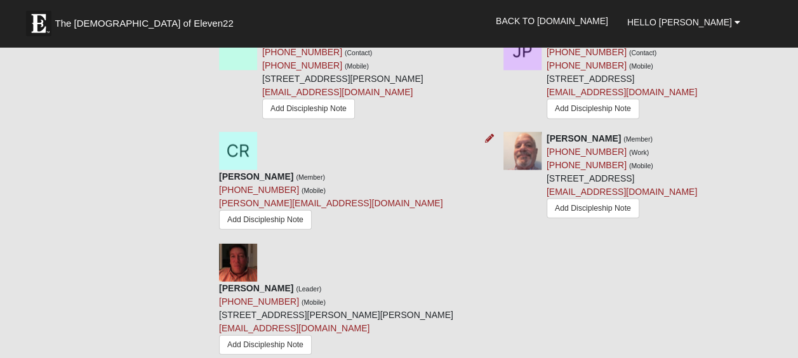
drag, startPoint x: 357, startPoint y: 229, endPoint x: 367, endPoint y: 229, distance: 10.2
click at [367, 229] on div "Chris Raab (Member) (904) 891-4460 (Mobile) Chris@9to5computer.com Add Disciple…" at bounding box center [351, 183] width 284 height 102
click at [370, 229] on div "Chris Raab (Member) (904) 891-4460 (Mobile) Chris@9to5computer.com Add Disciple…" at bounding box center [351, 183] width 284 height 102
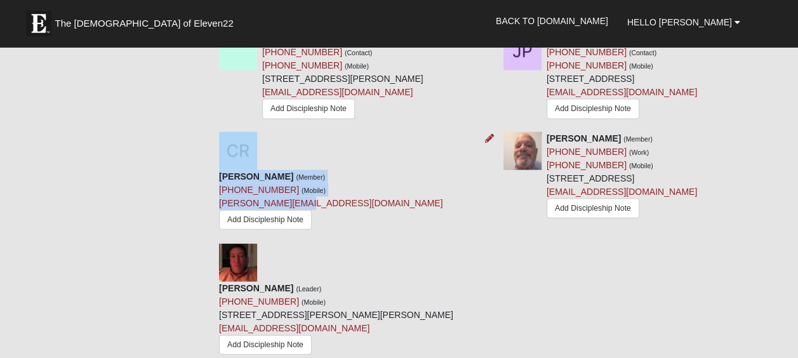
drag, startPoint x: 259, startPoint y: 230, endPoint x: 401, endPoint y: 222, distance: 142.4
click at [401, 222] on div "Chris Raab (Member) (904) 891-4460 (Mobile) Chris@9to5computer.com Add Disciple…" at bounding box center [351, 183] width 284 height 102
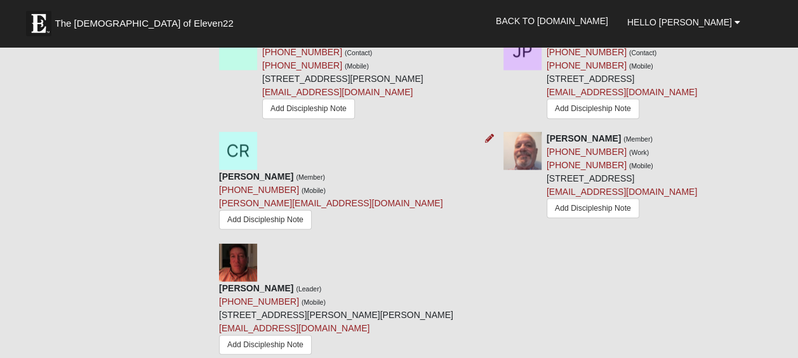
drag, startPoint x: 401, startPoint y: 222, endPoint x: 411, endPoint y: 221, distance: 9.6
click at [411, 221] on div "Chris Raab (Member) (904) 891-4460 (Mobile) Chris@9to5computer.com Add Disciple…" at bounding box center [351, 183] width 284 height 102
drag, startPoint x: 651, startPoint y: 255, endPoint x: 547, endPoint y: 255, distance: 104.7
click at [547, 222] on div "Steve Rhyne (Member) (904) 738-0790 (Work) (904) 761-2514 (Mobile) 3082 Prescot…" at bounding box center [622, 177] width 150 height 90
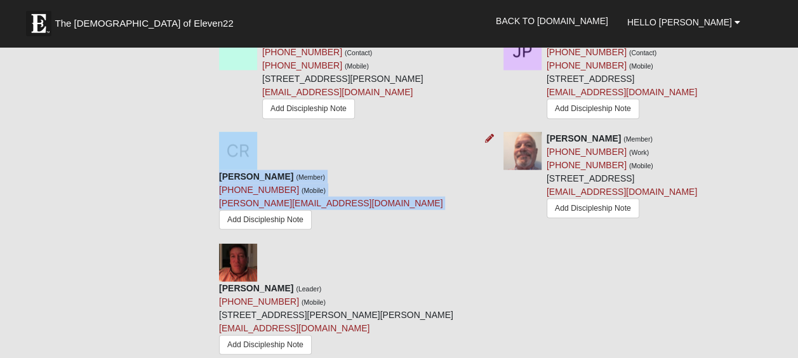
drag, startPoint x: 369, startPoint y: 225, endPoint x: 357, endPoint y: 235, distance: 16.3
click at [357, 234] on div "Chris Raab (Member) (904) 891-4460 (Mobile) Chris@9to5computer.com Add Disciple…" at bounding box center [351, 183] width 284 height 102
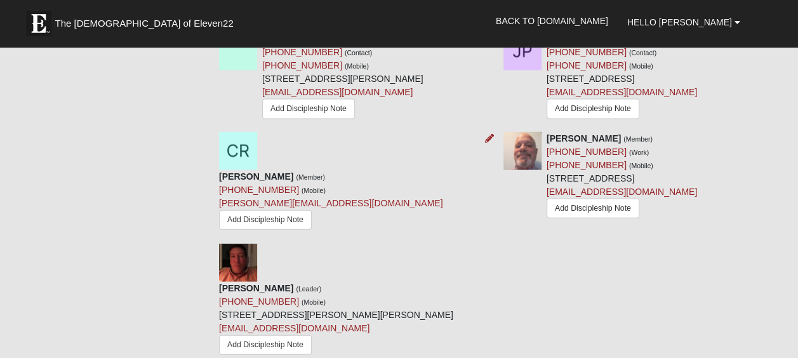
drag, startPoint x: 357, startPoint y: 235, endPoint x: 380, endPoint y: 229, distance: 23.7
click at [380, 229] on div "Chris Raab (Member) (904) 891-4460 (Mobile) Chris@9to5computer.com Add Disciple…" at bounding box center [351, 183] width 284 height 102
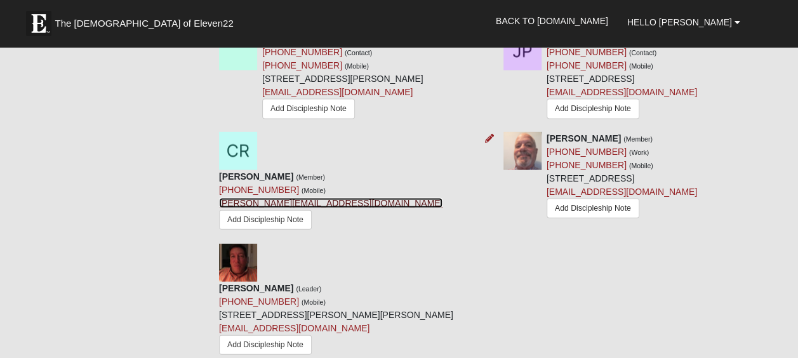
click at [278, 208] on link "Chris@9to5computer.com" at bounding box center [330, 203] width 223 height 10
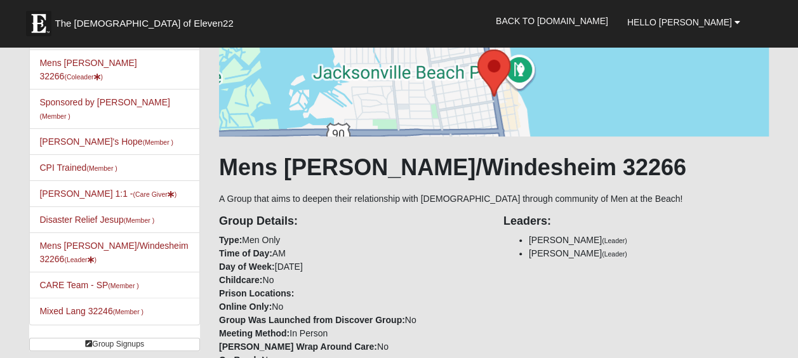
scroll to position [102, 0]
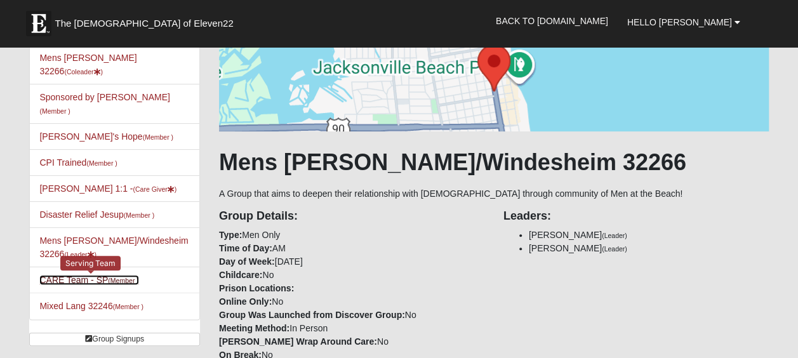
click at [51, 275] on link "CARE Team - SP (Member )" at bounding box center [88, 280] width 99 height 10
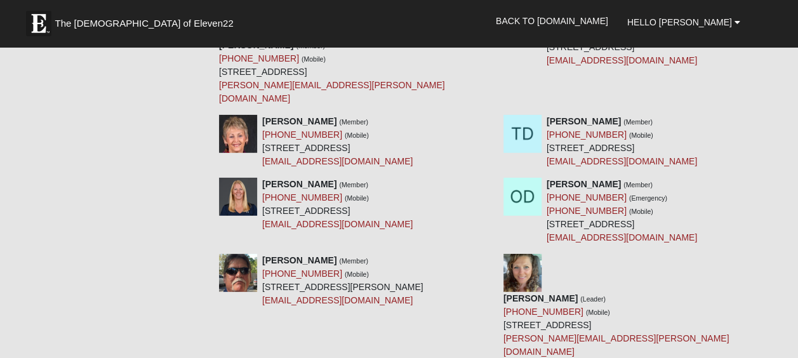
scroll to position [4359, 0]
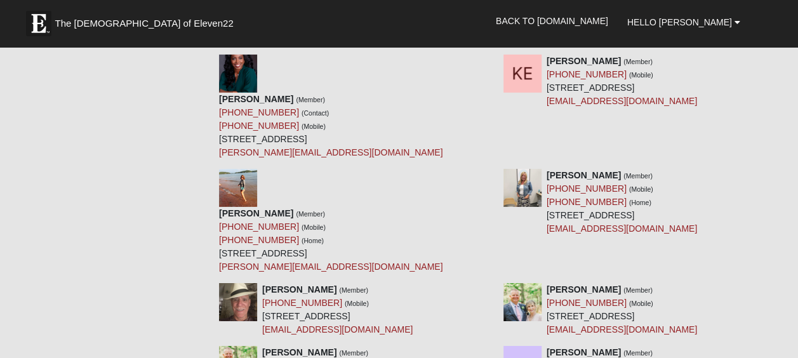
drag, startPoint x: 357, startPoint y: 182, endPoint x: 263, endPoint y: 189, distance: 94.2
copy link "[PERSON_NAME][EMAIL_ADDRESS][PERSON_NAME][DOMAIN_NAME]"
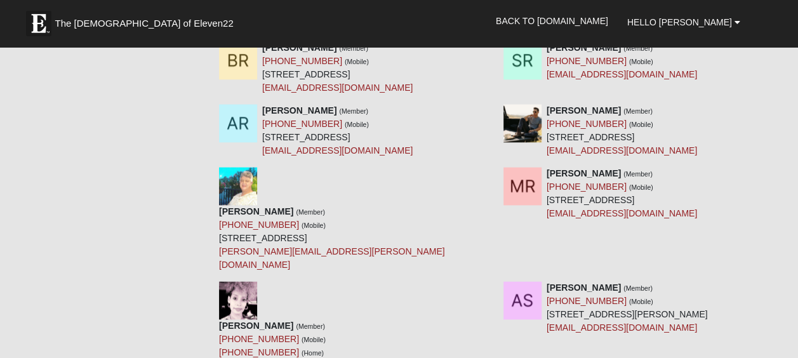
scroll to position [10673, 0]
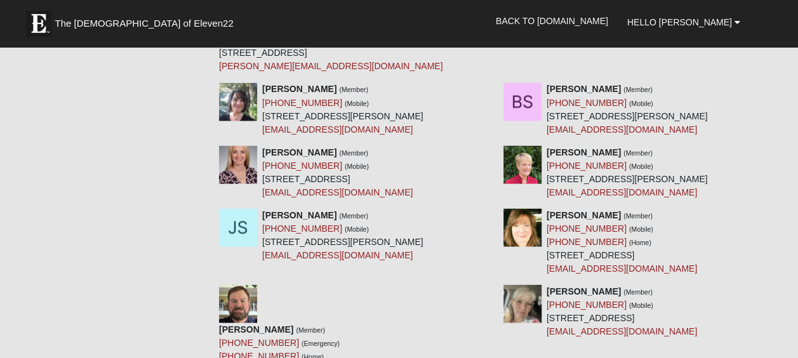
drag, startPoint x: 349, startPoint y: 293, endPoint x: 263, endPoint y: 294, distance: 86.3
copy link "[EMAIL_ADDRESS][DOMAIN_NAME]"
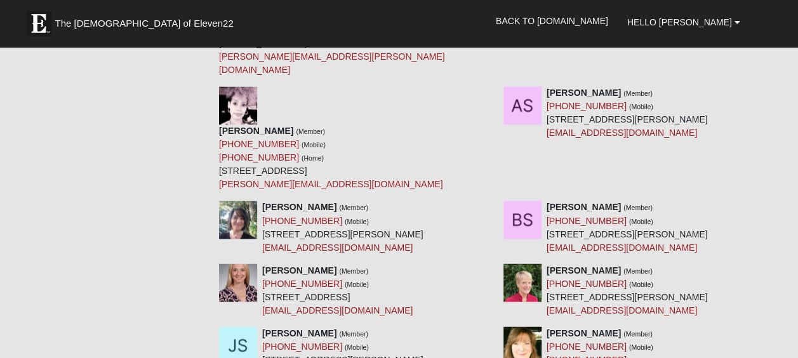
scroll to position [10868, 0]
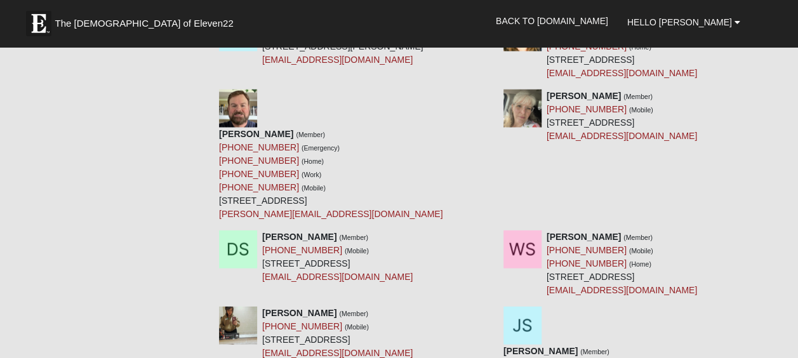
drag, startPoint x: 357, startPoint y: 251, endPoint x: 262, endPoint y: 253, distance: 95.2
copy link "[EMAIL_ADDRESS][DOMAIN_NAME]"
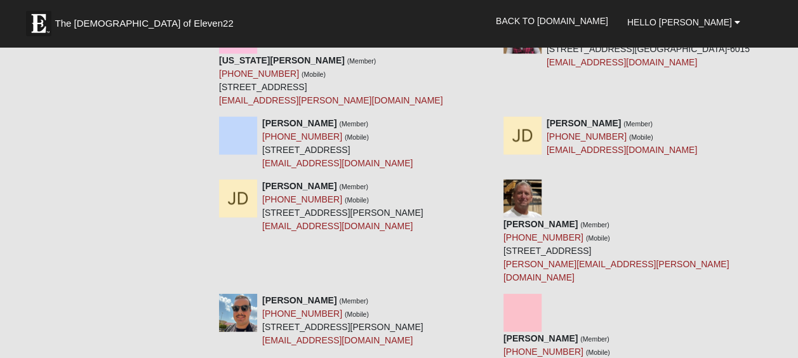
scroll to position [3639, 0]
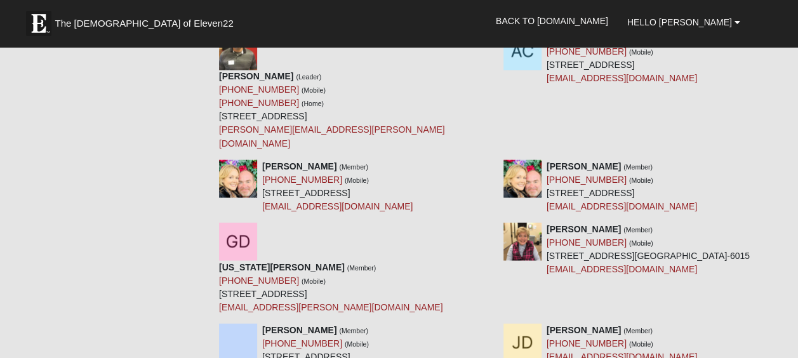
scroll to position [3131, 0]
